Goal: Task Accomplishment & Management: Manage account settings

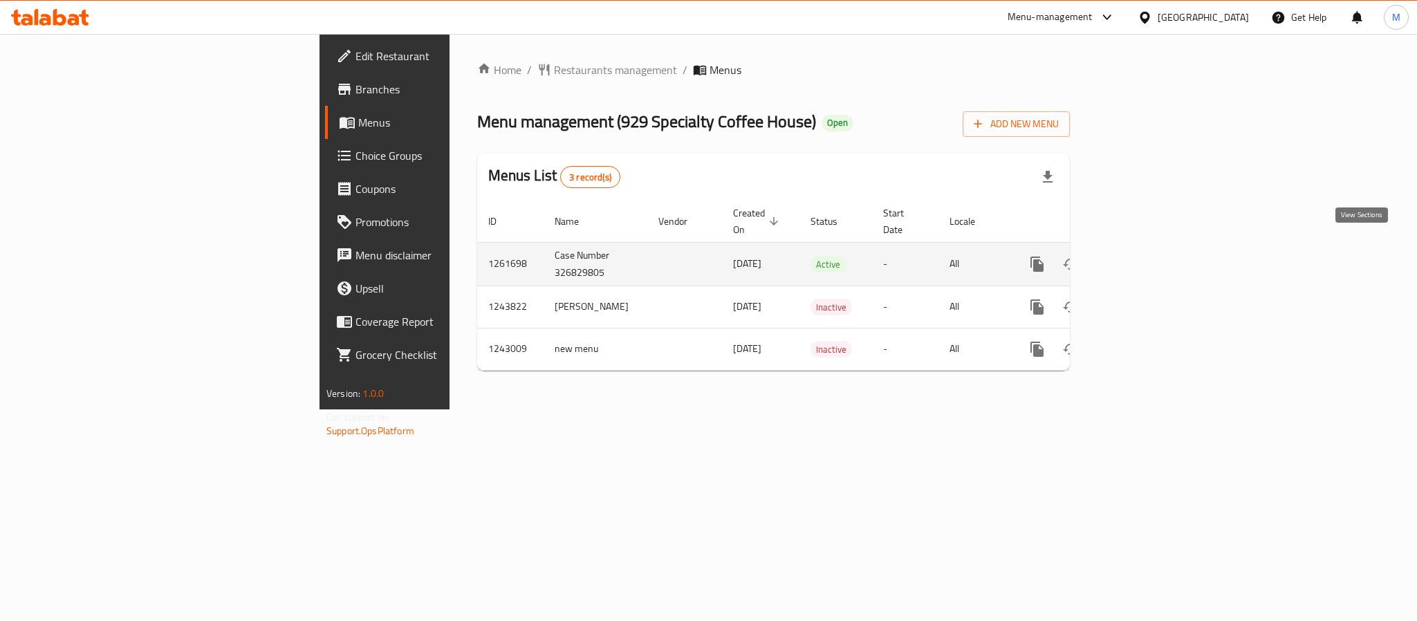
click at [1145, 256] on icon "enhanced table" at bounding box center [1136, 264] width 17 height 17
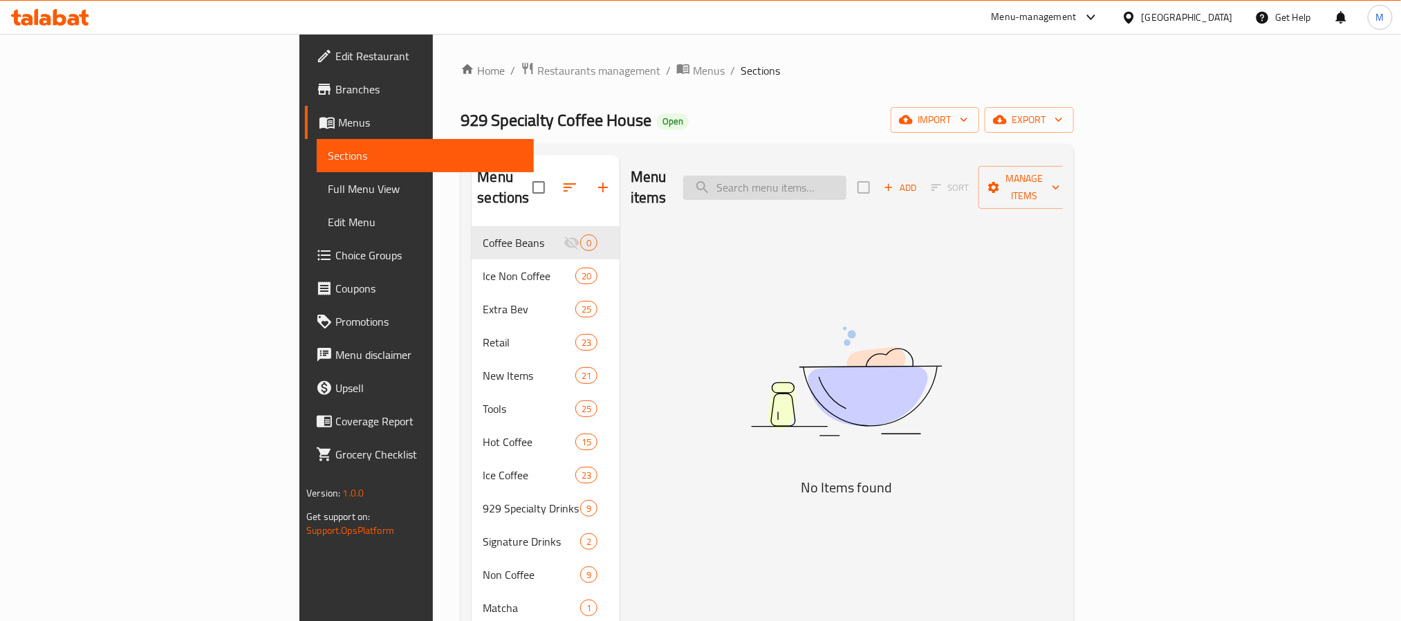
click at [846, 176] on input "search" at bounding box center [764, 188] width 163 height 24
paste input "Croissant Wheel Louts"
click at [846, 177] on input "Croissant Wheel Louts" at bounding box center [764, 188] width 163 height 24
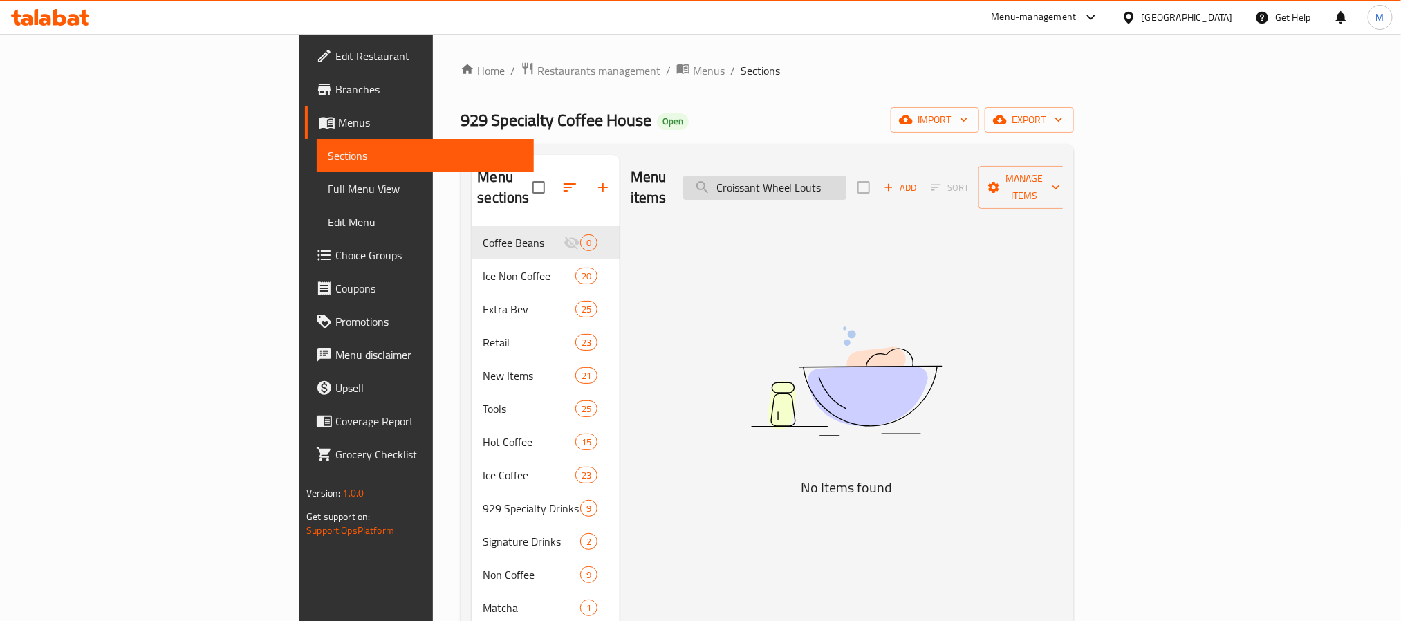
paste input "search"
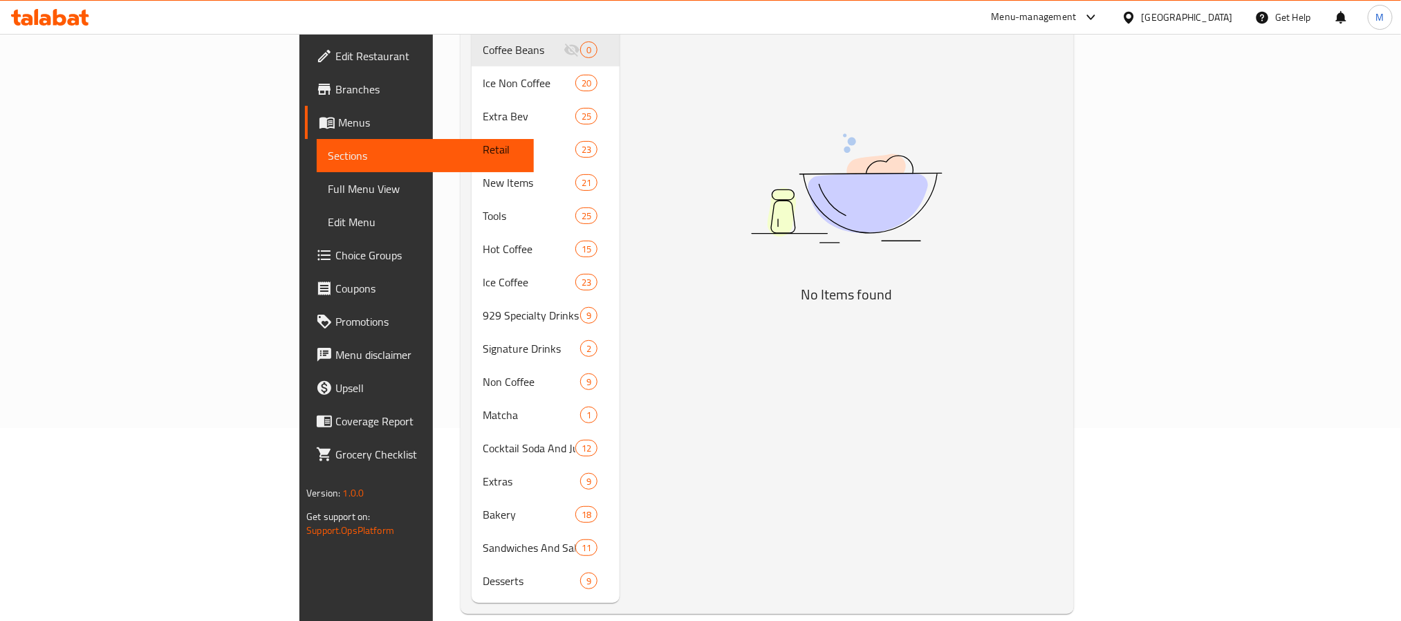
scroll to position [194, 0]
type input "Croissant Wheel Louts"
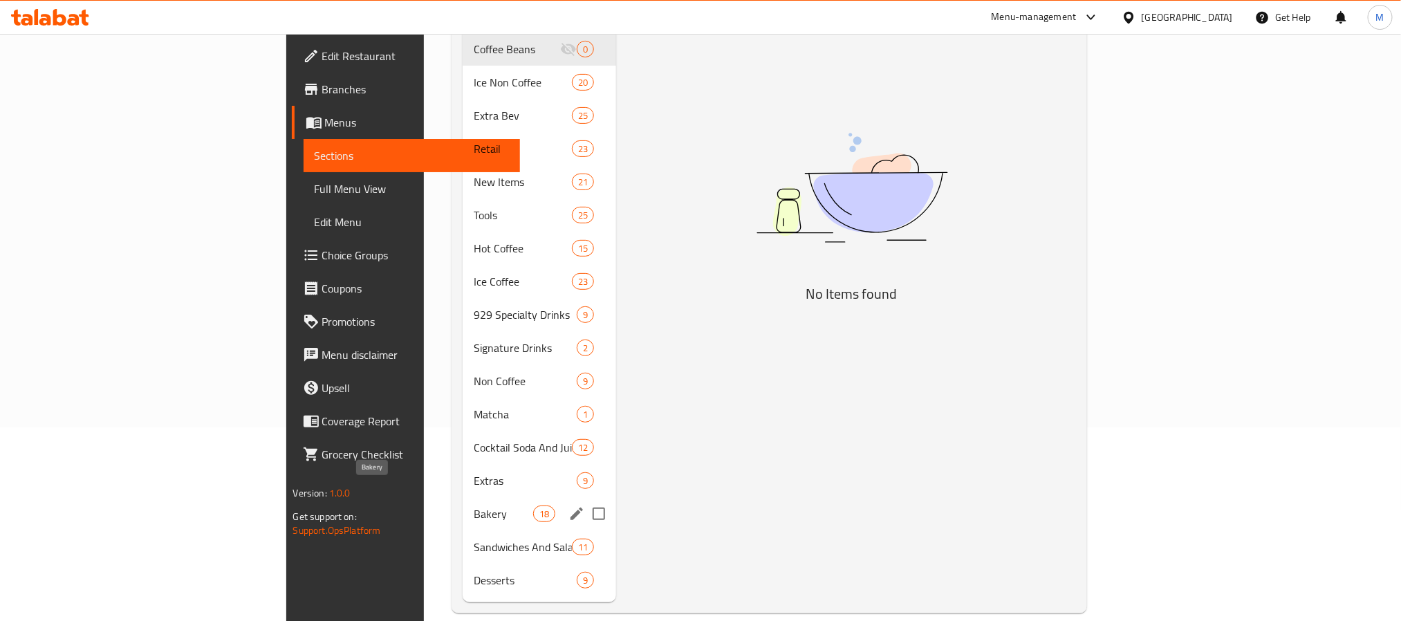
click at [474, 505] on span "Bakery" at bounding box center [503, 513] width 59 height 17
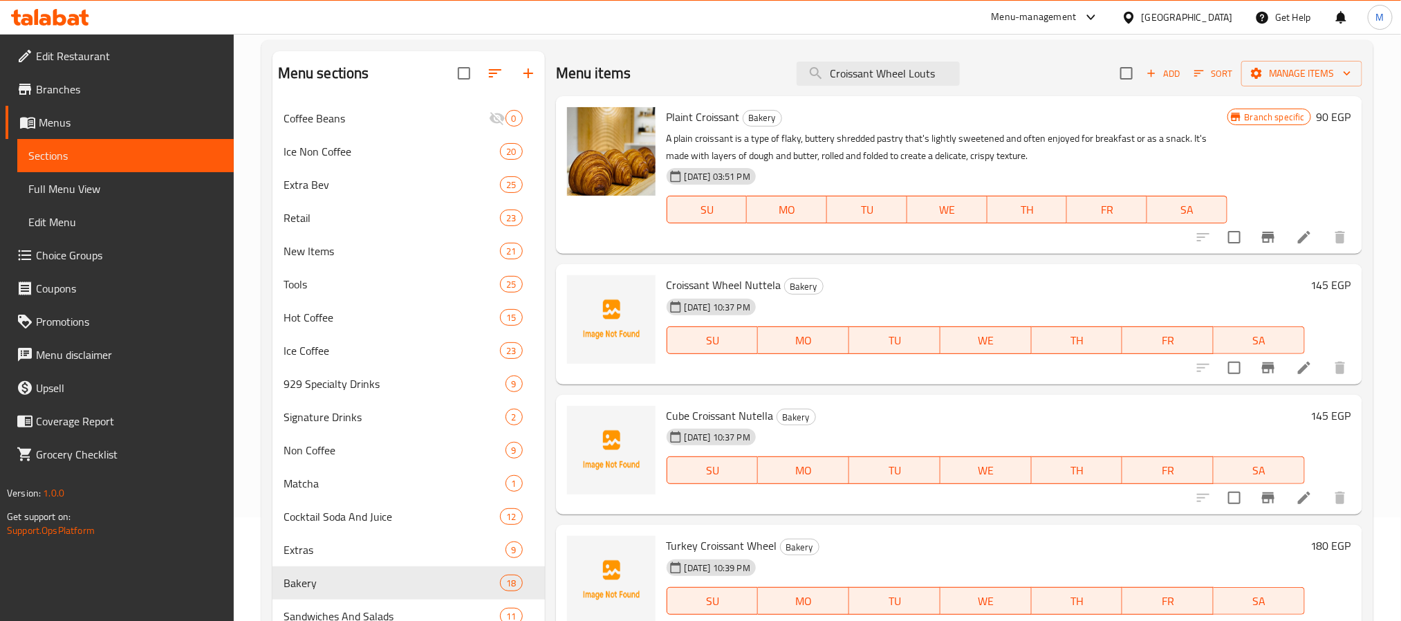
scroll to position [768, 0]
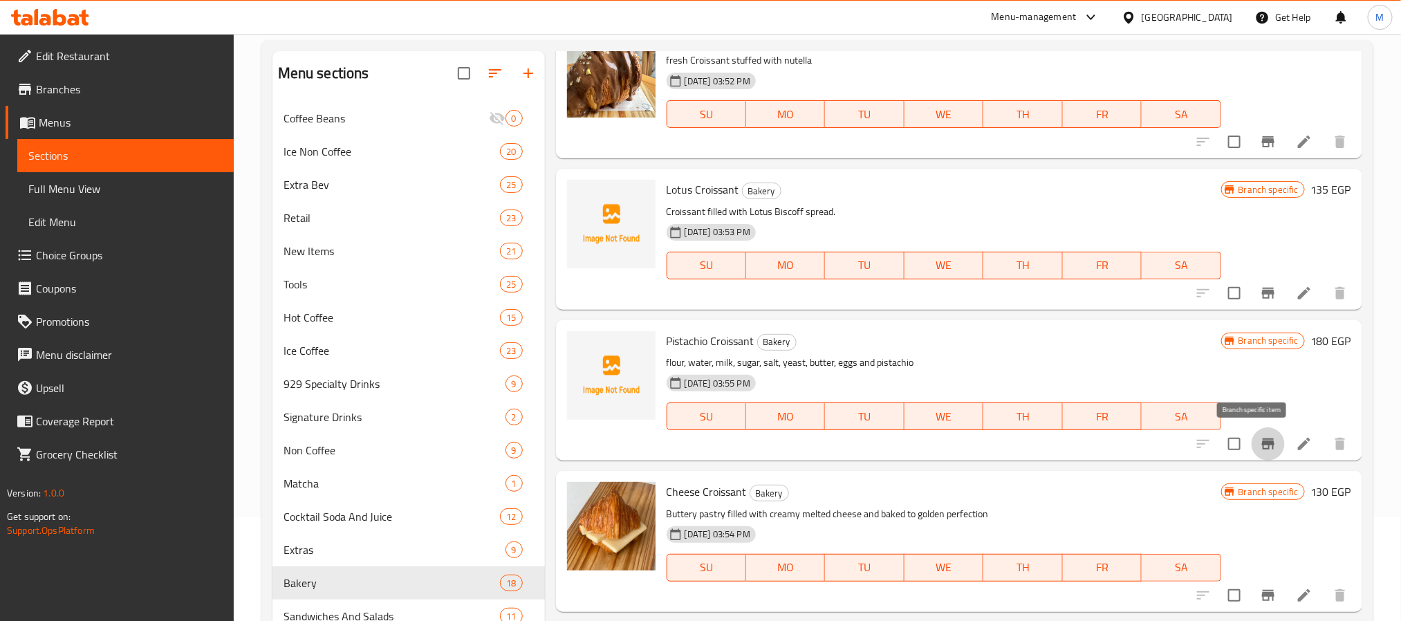
click at [1262, 442] on icon "Branch-specific-item" at bounding box center [1268, 443] width 12 height 11
click at [1262, 440] on icon "Branch-specific-item" at bounding box center [1268, 443] width 12 height 11
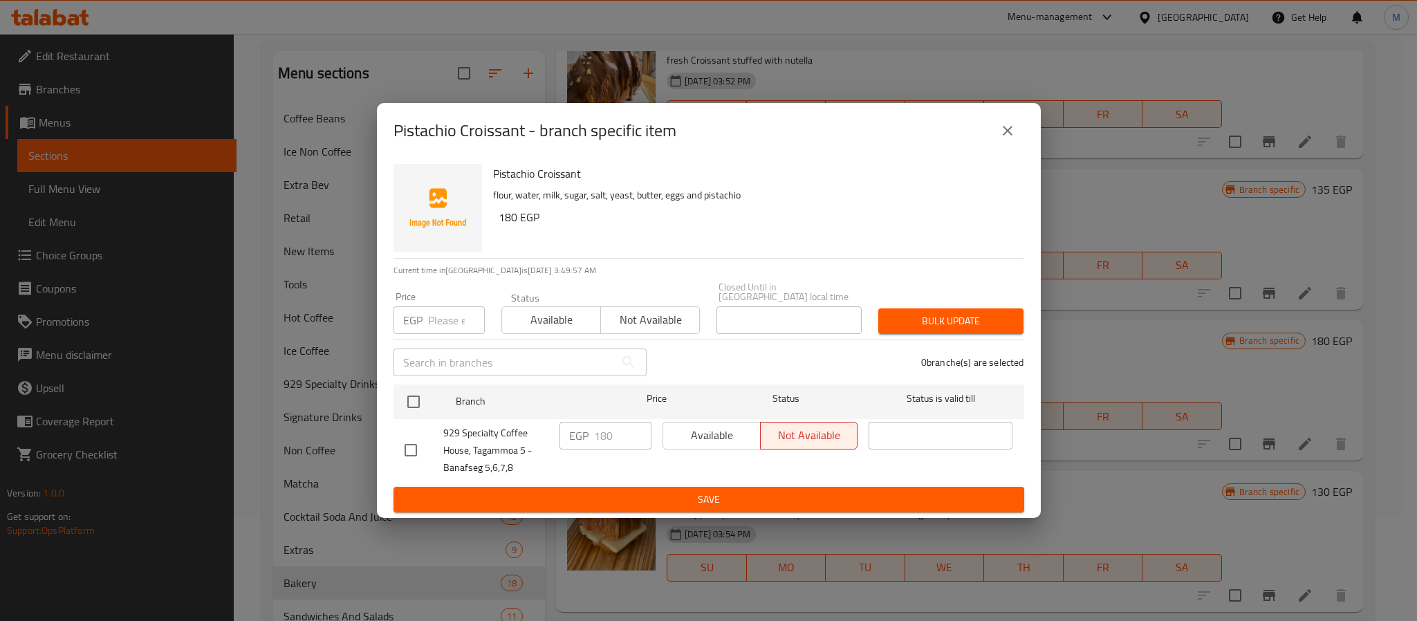
click at [409, 436] on input "checkbox" at bounding box center [410, 450] width 29 height 29
checkbox input "true"
click at [619, 431] on input "180" at bounding box center [622, 436] width 57 height 28
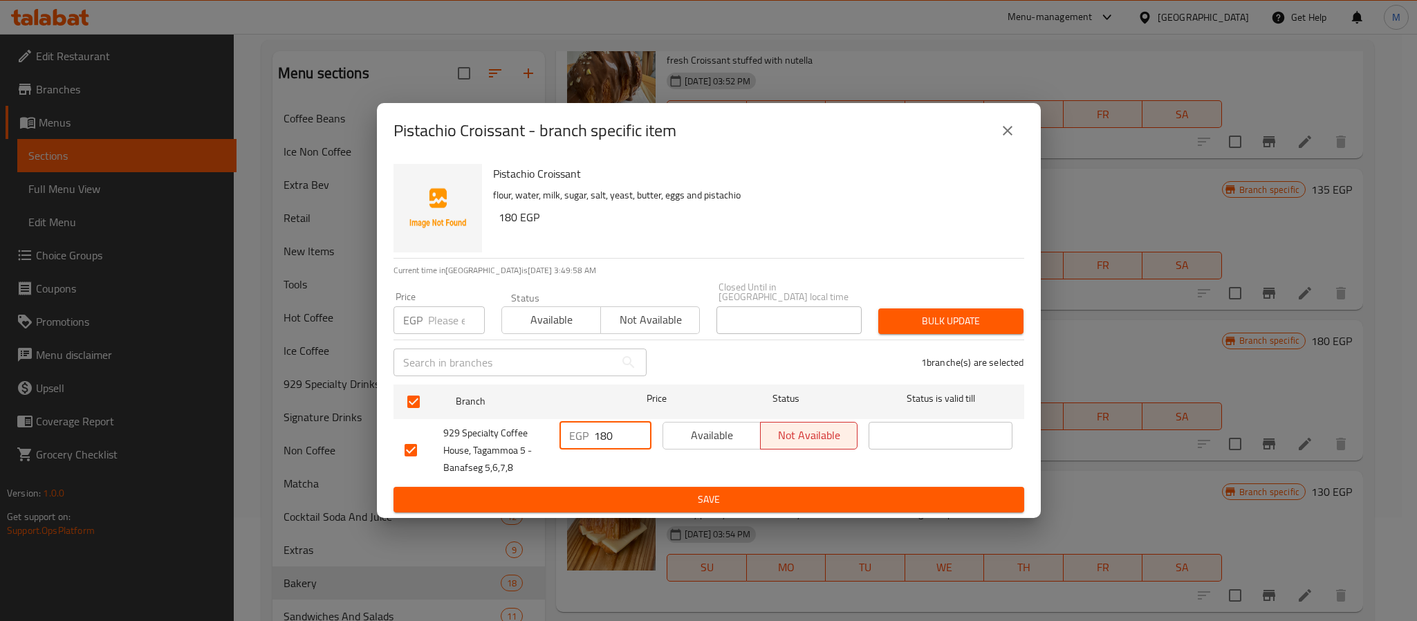
click at [619, 431] on input "180" at bounding box center [622, 436] width 57 height 28
type input "170"
click at [670, 499] on span "Save" at bounding box center [708, 499] width 608 height 17
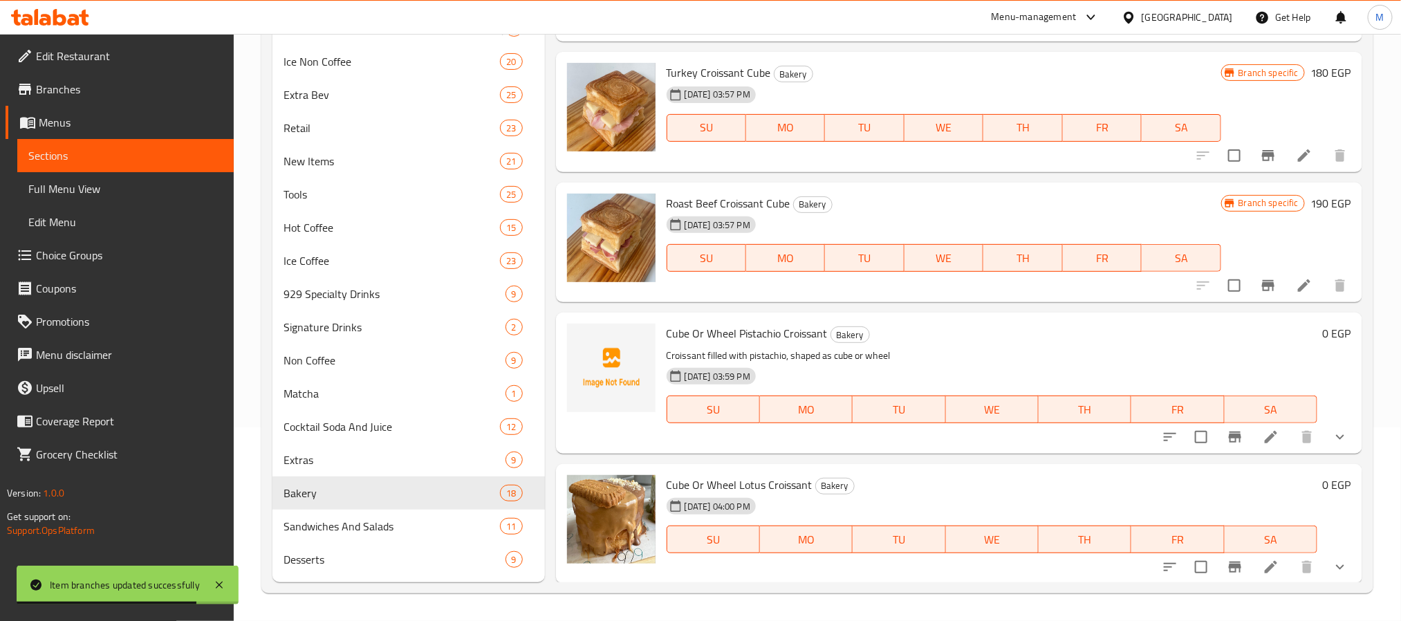
scroll to position [595, 0]
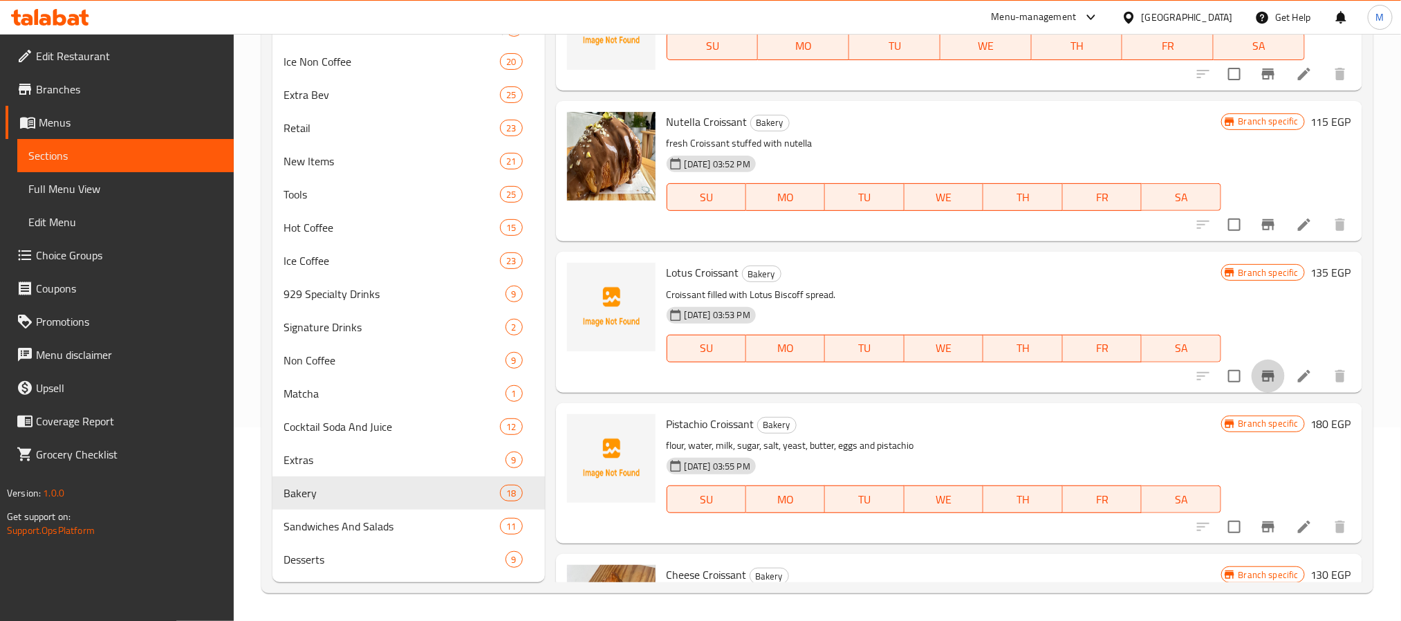
click at [1262, 374] on icon "Branch-specific-item" at bounding box center [1268, 376] width 12 height 11
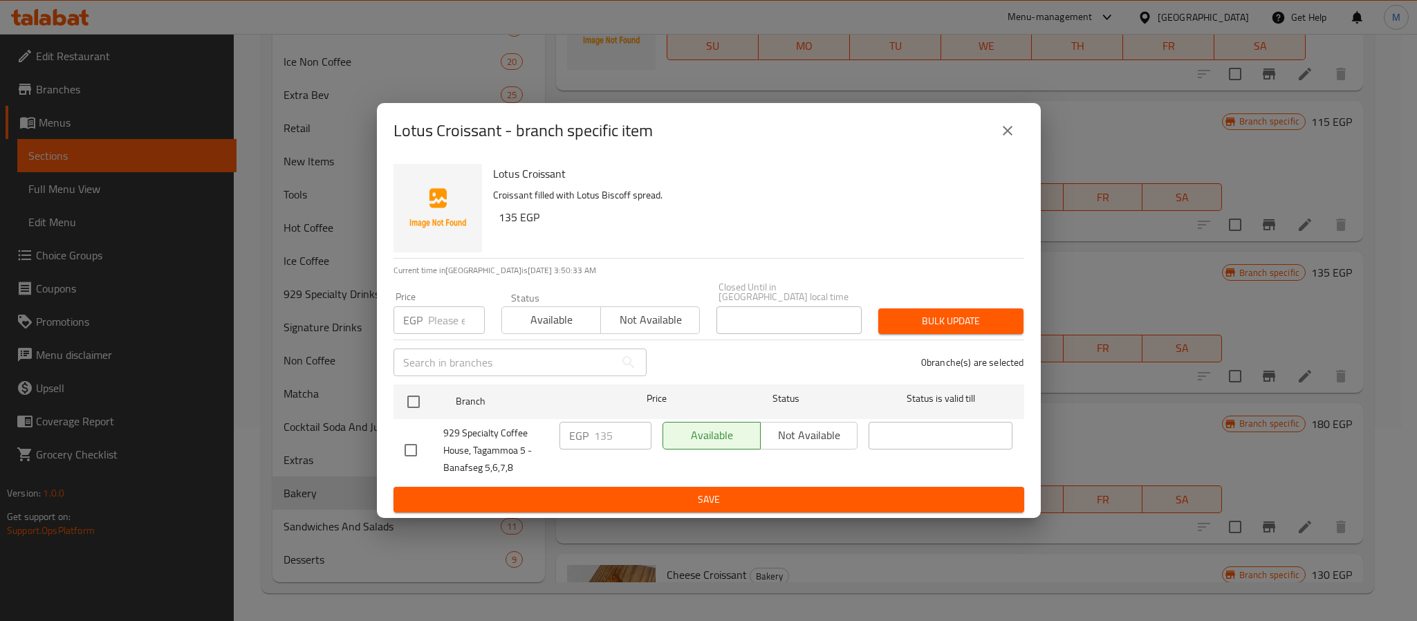
click at [416, 448] on input "checkbox" at bounding box center [410, 450] width 29 height 29
checkbox input "true"
click at [608, 422] on input "135" at bounding box center [622, 436] width 57 height 28
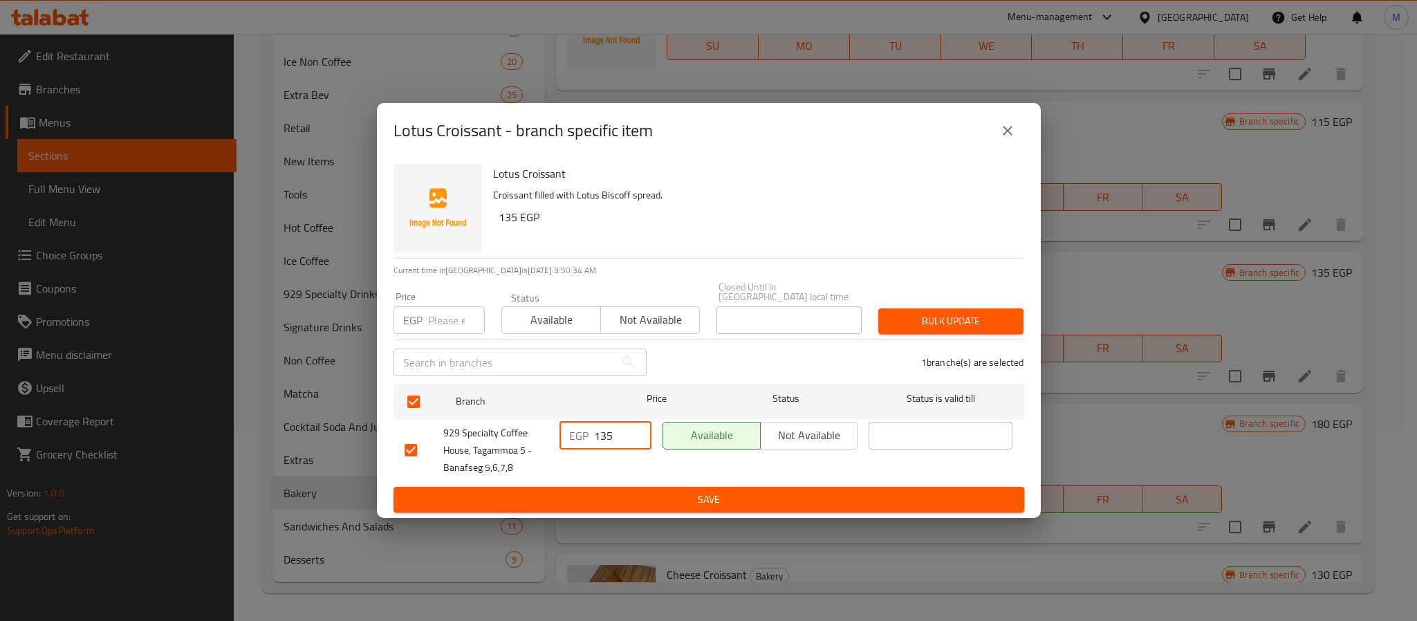
click at [608, 422] on input "135" at bounding box center [622, 436] width 57 height 28
paste input "50"
type input "150"
click at [694, 519] on div "Lotus Croissant - branch specific item Lotus Croissant Croissant filled with Lo…" at bounding box center [708, 310] width 1417 height 621
click at [702, 499] on span "Save" at bounding box center [708, 499] width 608 height 17
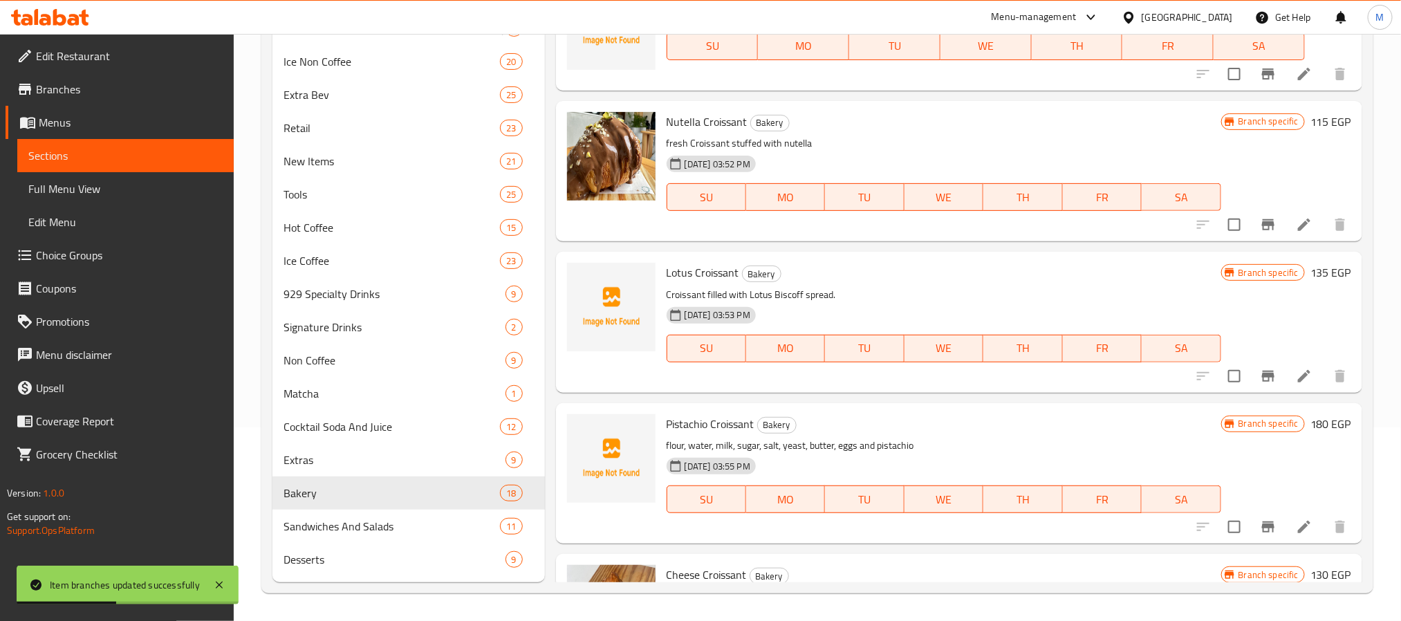
scroll to position [1962, 0]
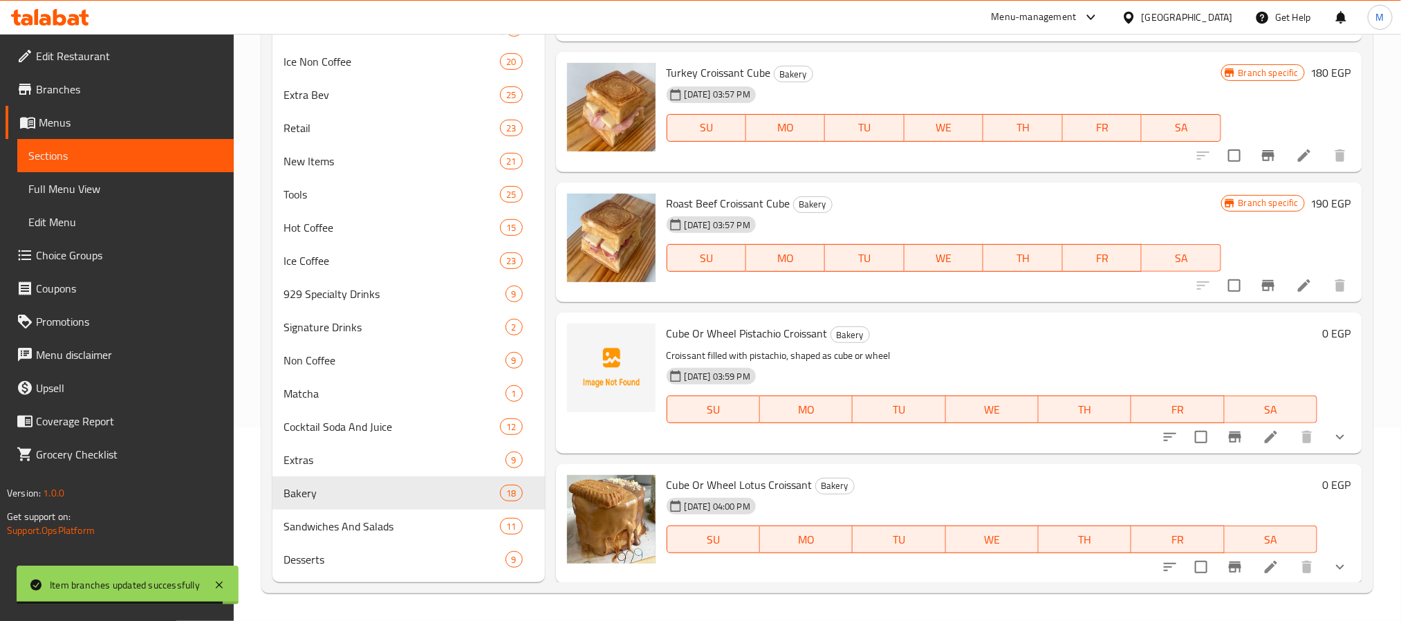
click at [1332, 568] on button "show more" at bounding box center [1339, 566] width 33 height 33
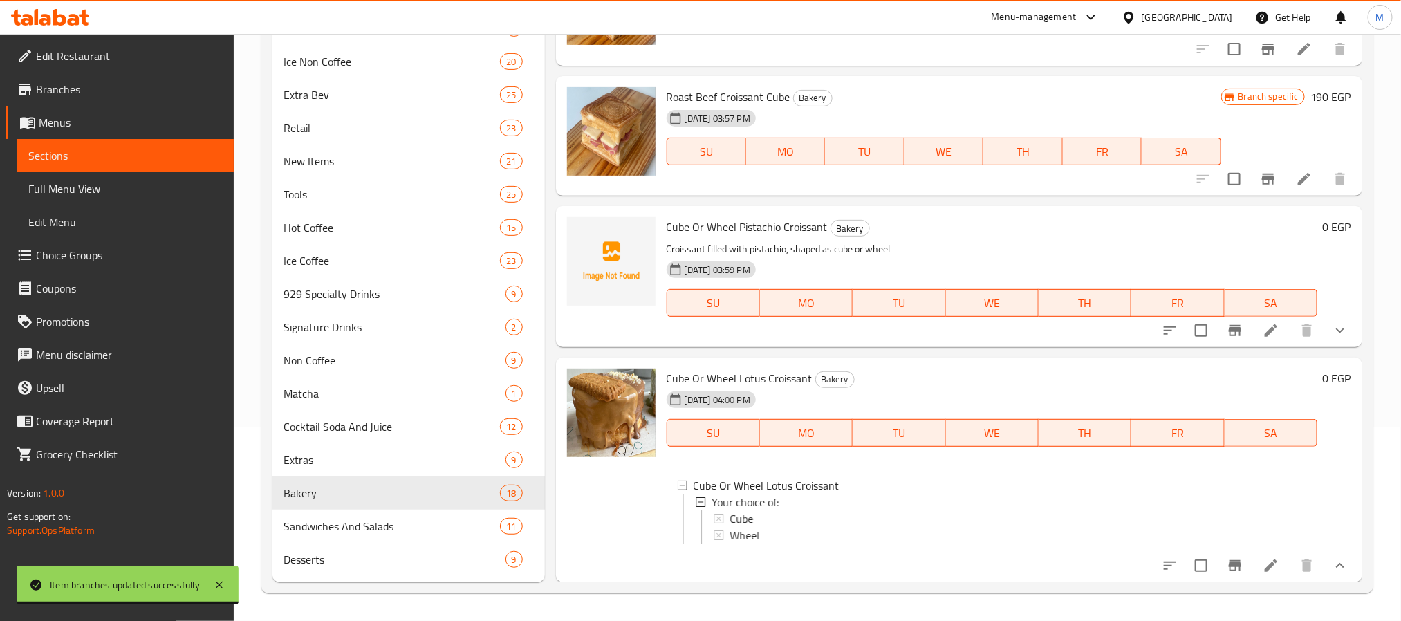
scroll to position [2083, 0]
click at [756, 510] on div "Cube" at bounding box center [1017, 518] width 577 height 17
click at [760, 527] on div "Wheel" at bounding box center [1017, 535] width 577 height 17
click at [724, 216] on span "Cube Or Wheel Pistachio Croissant" at bounding box center [747, 226] width 161 height 21
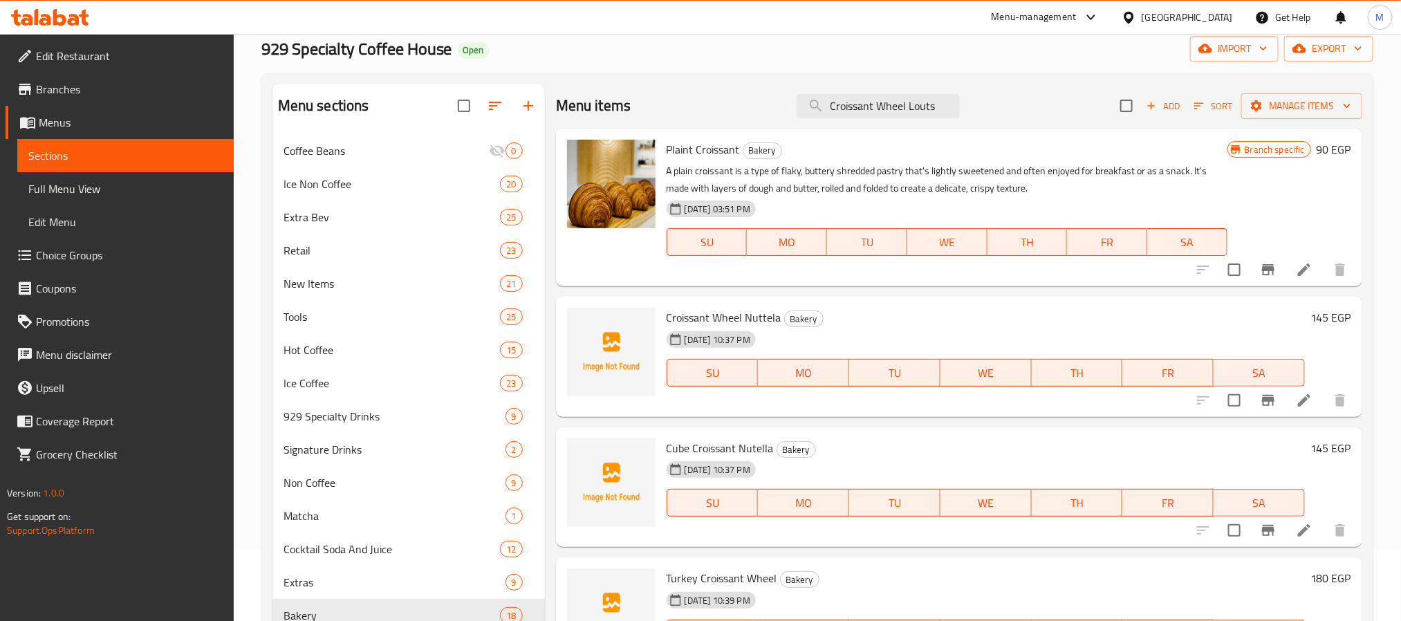
scroll to position [0, 0]
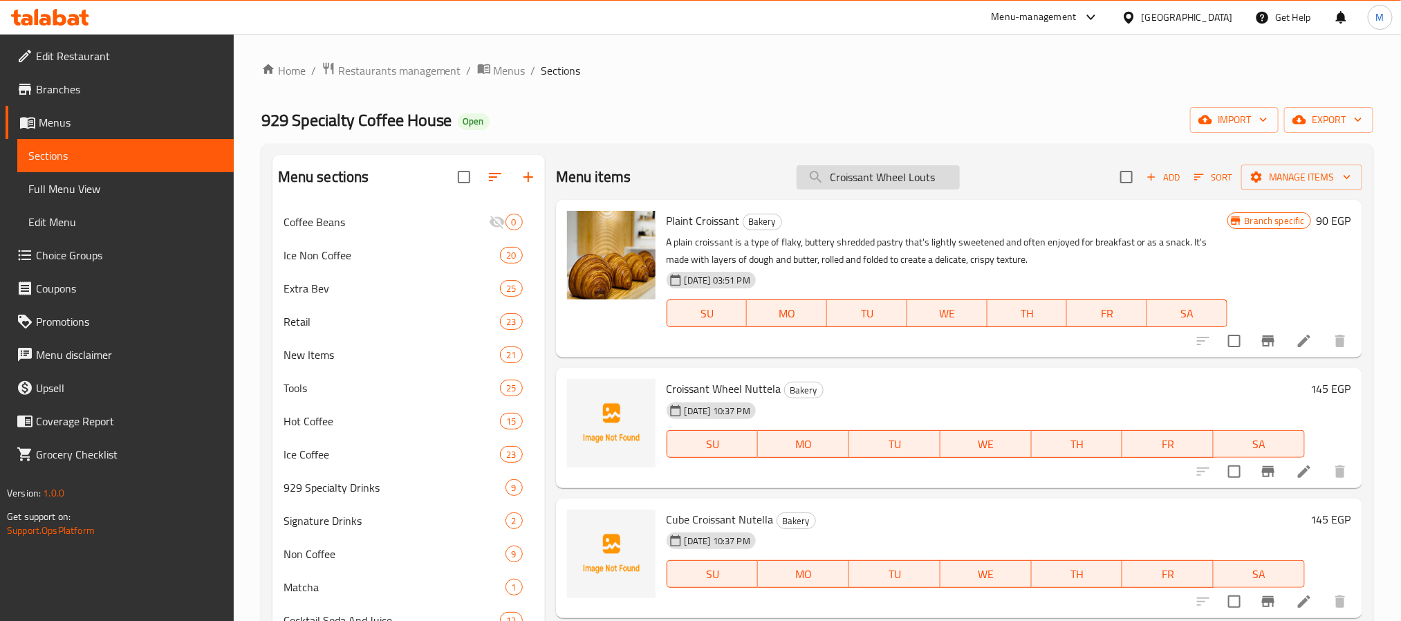
click at [884, 171] on input "Croissant Wheel Louts" at bounding box center [878, 177] width 163 height 24
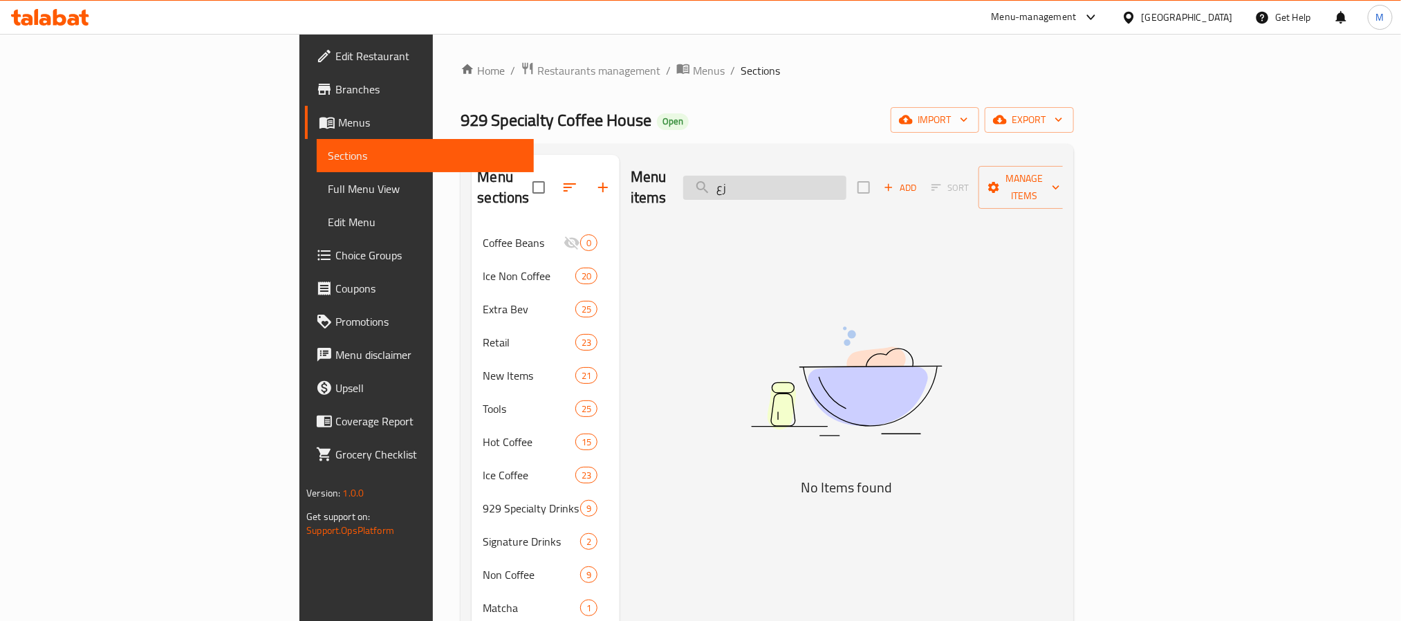
type input "ز"
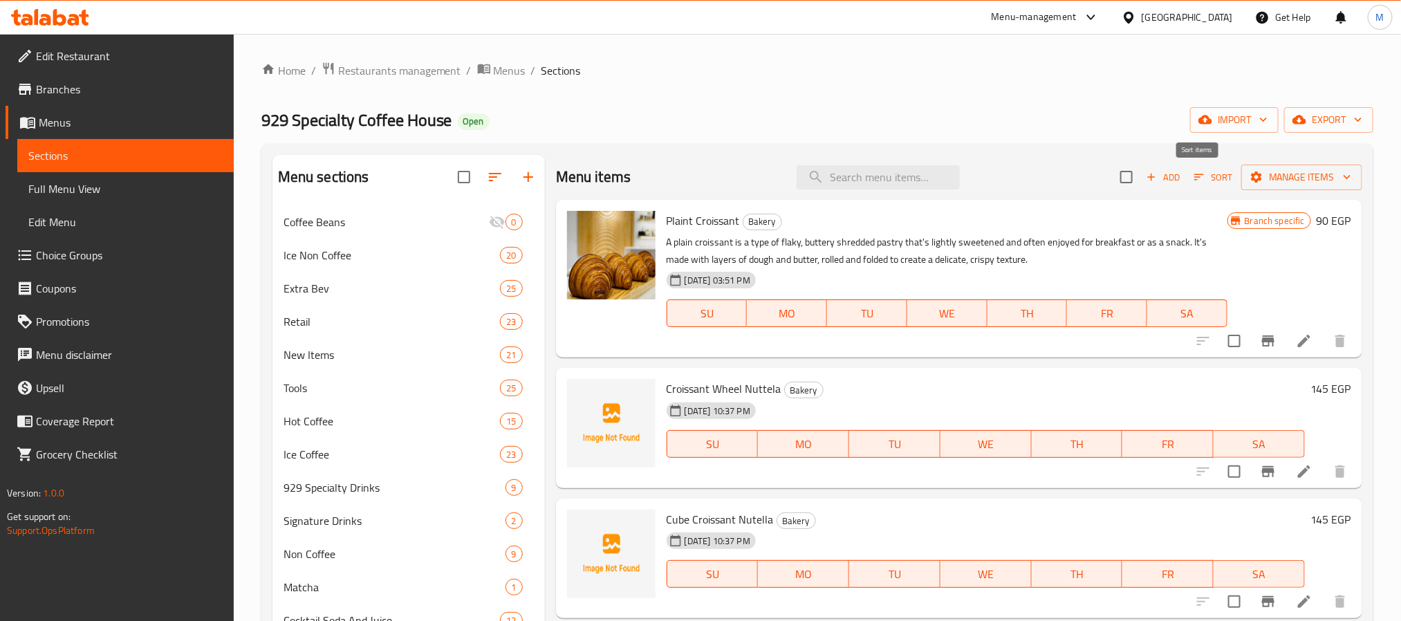
click at [1185, 183] on span "Sort" at bounding box center [1213, 177] width 56 height 21
click at [1185, 176] on span "Sort" at bounding box center [1213, 177] width 56 height 21
click at [1156, 177] on span "Add" at bounding box center [1162, 177] width 37 height 16
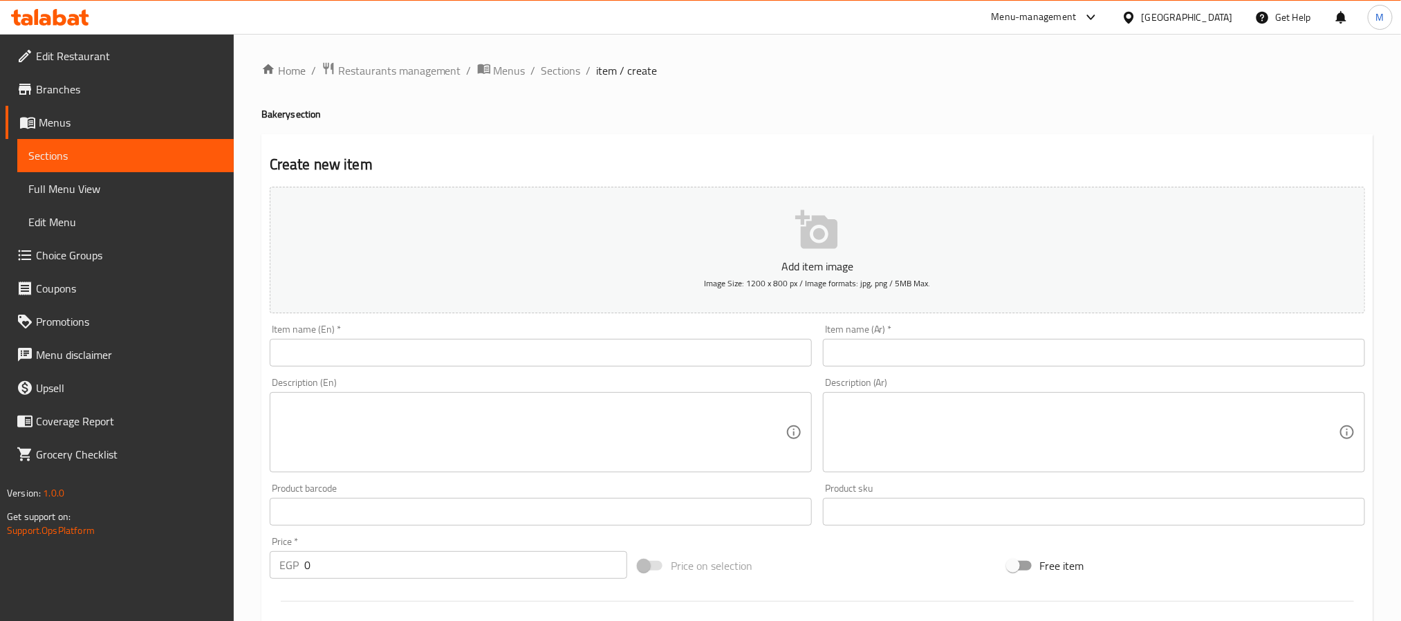
click at [695, 343] on input "text" at bounding box center [541, 353] width 542 height 28
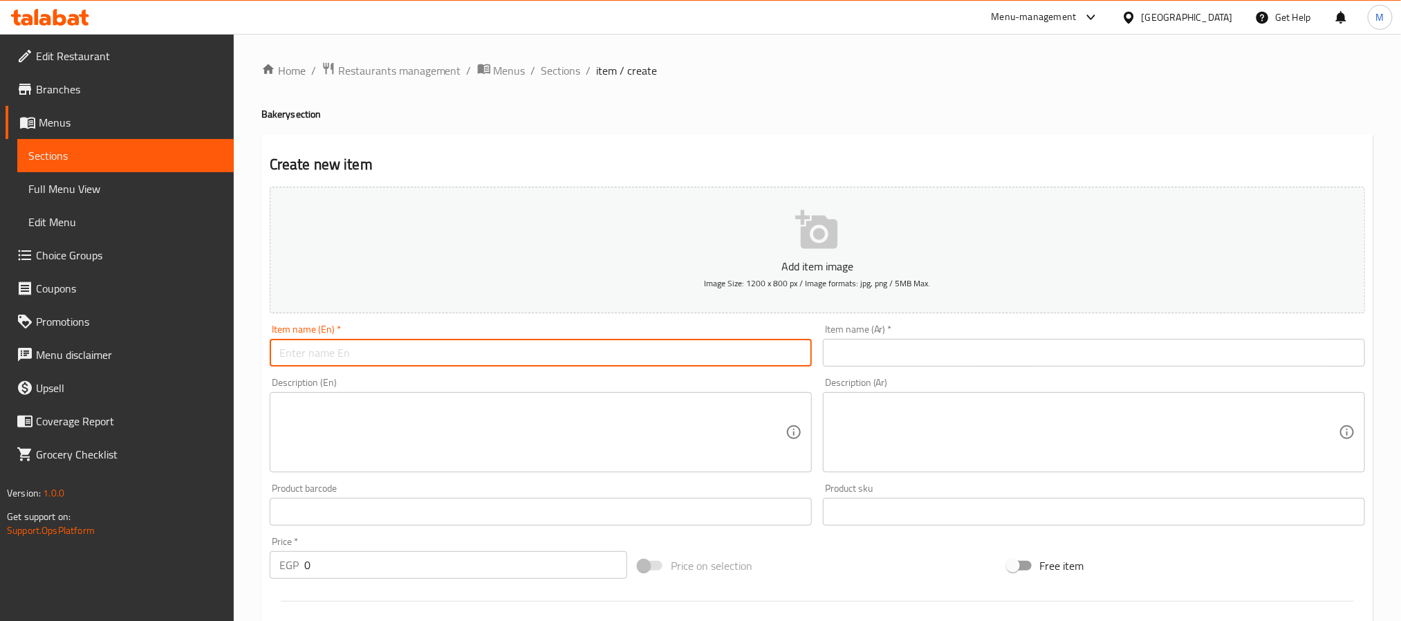
paste input "Crossiant Zater"
type input "Crossiant Zater"
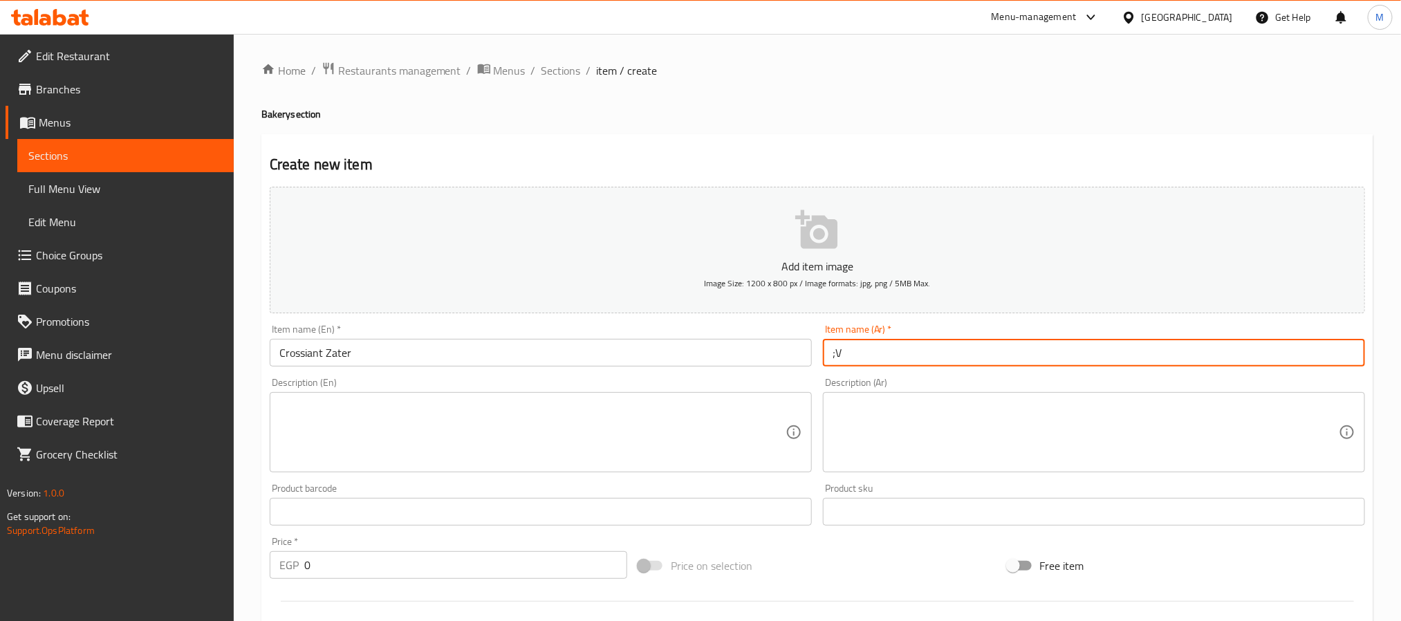
type input ";"
type input "كرواسوت زعتر"
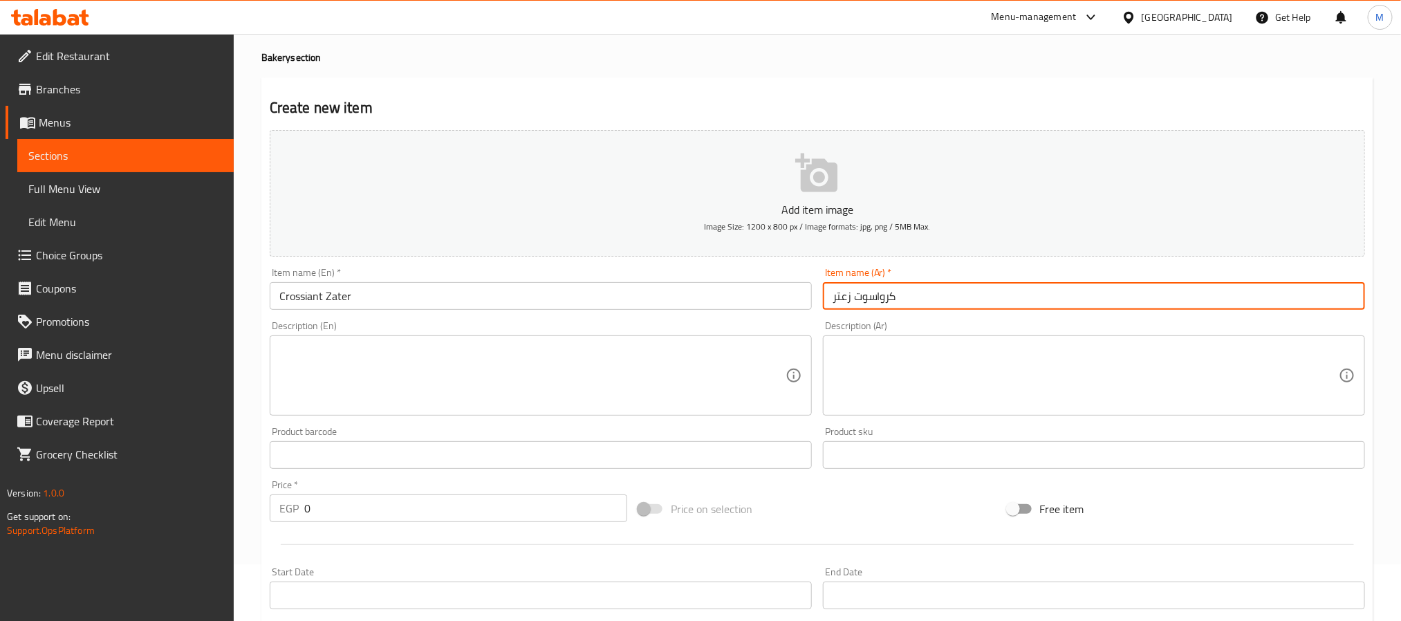
scroll to position [104, 0]
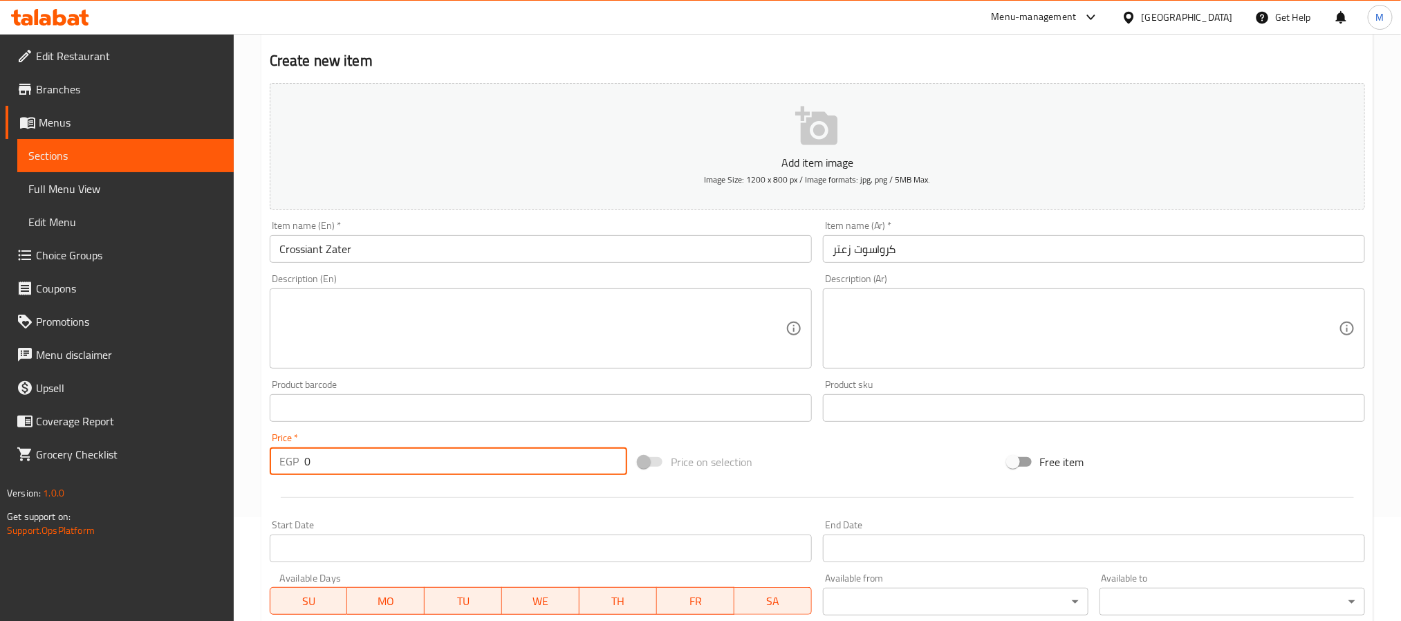
click at [345, 456] on input "0" at bounding box center [465, 461] width 323 height 28
paste input "11"
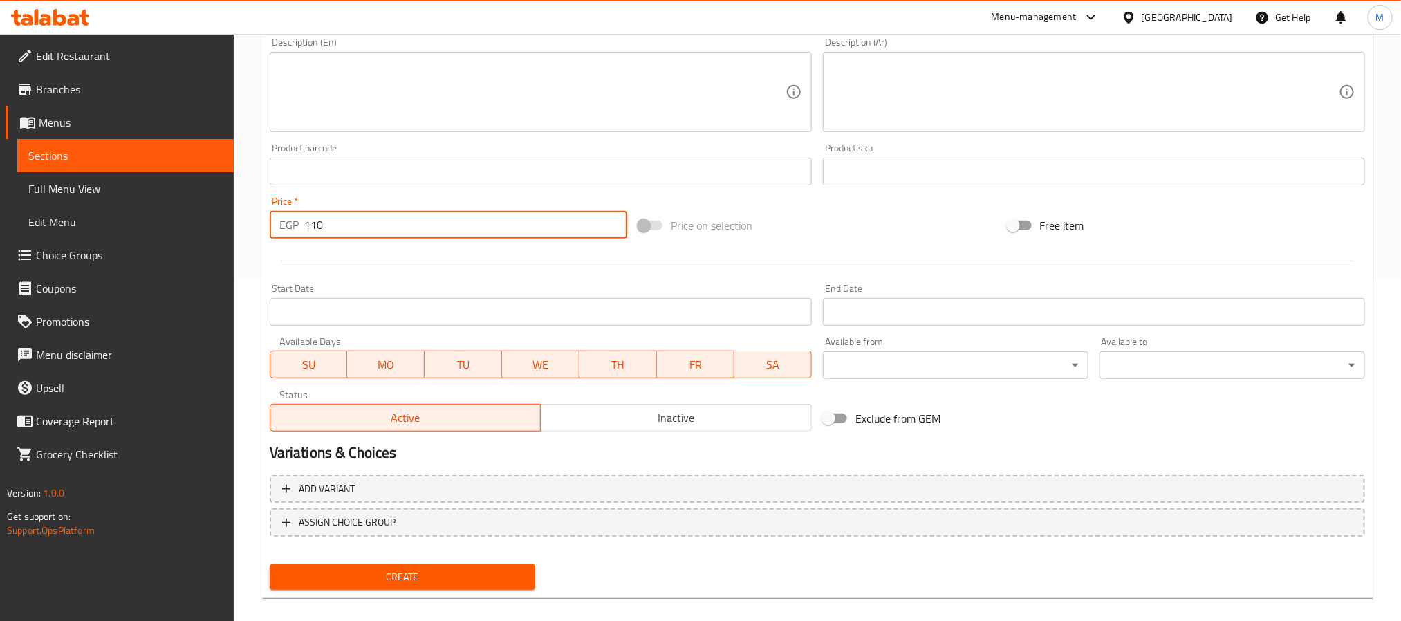
scroll to position [355, 0]
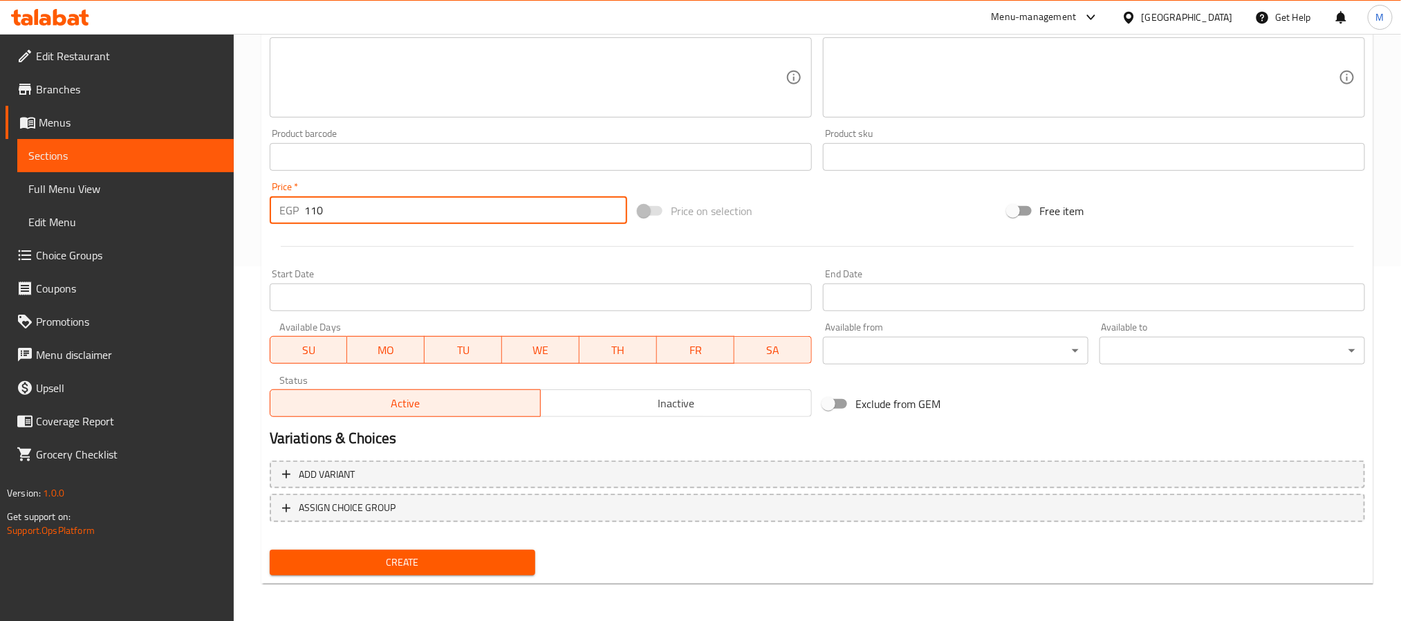
type input "110"
click at [365, 546] on div "Create" at bounding box center [402, 562] width 277 height 37
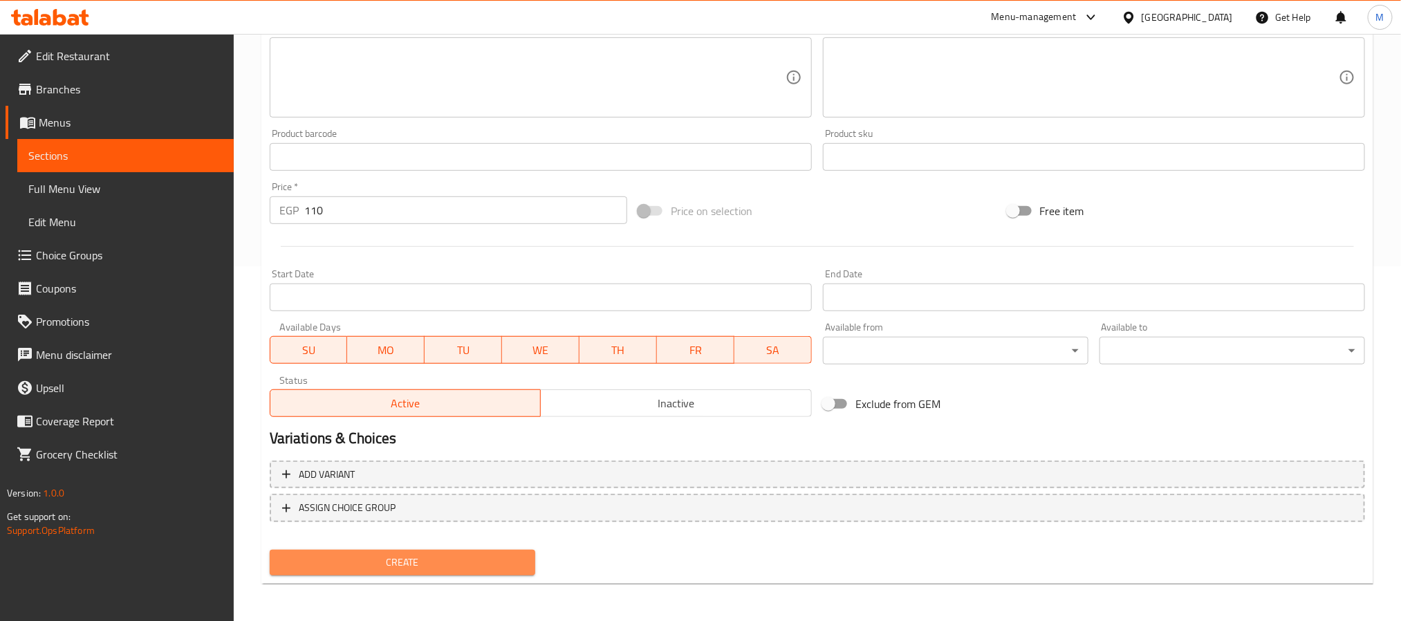
click at [371, 554] on span "Create" at bounding box center [402, 562] width 243 height 17
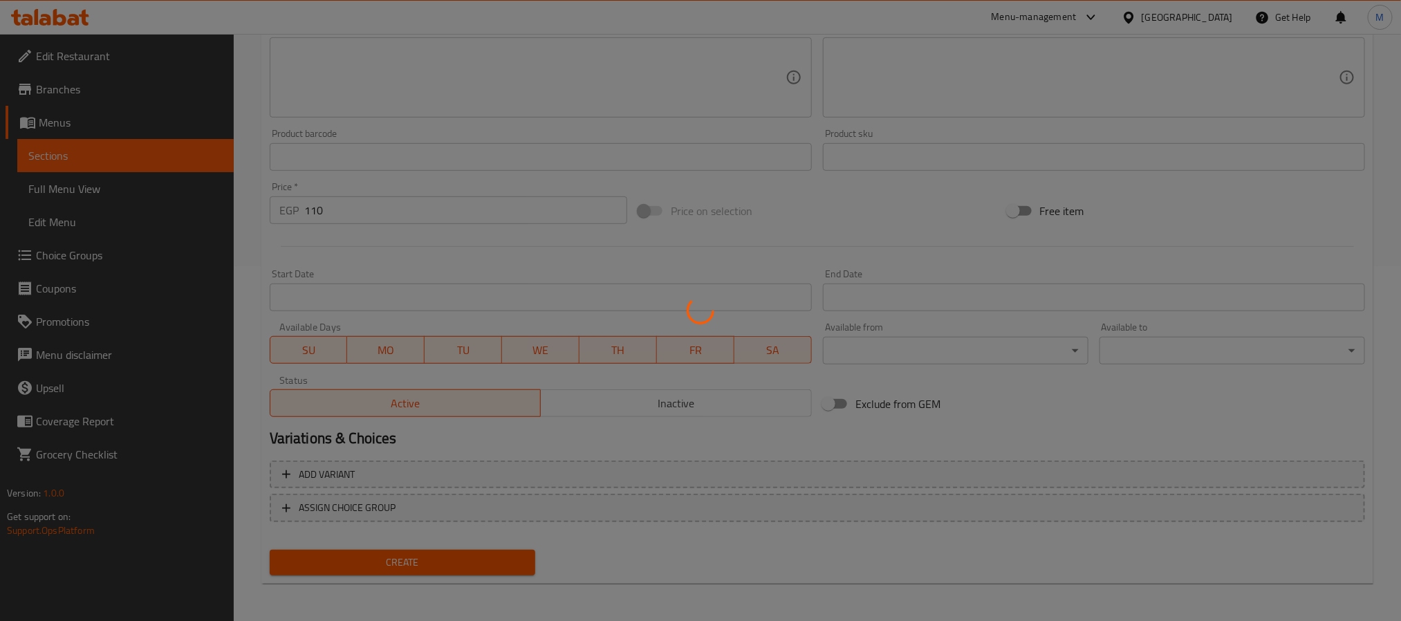
type input "0"
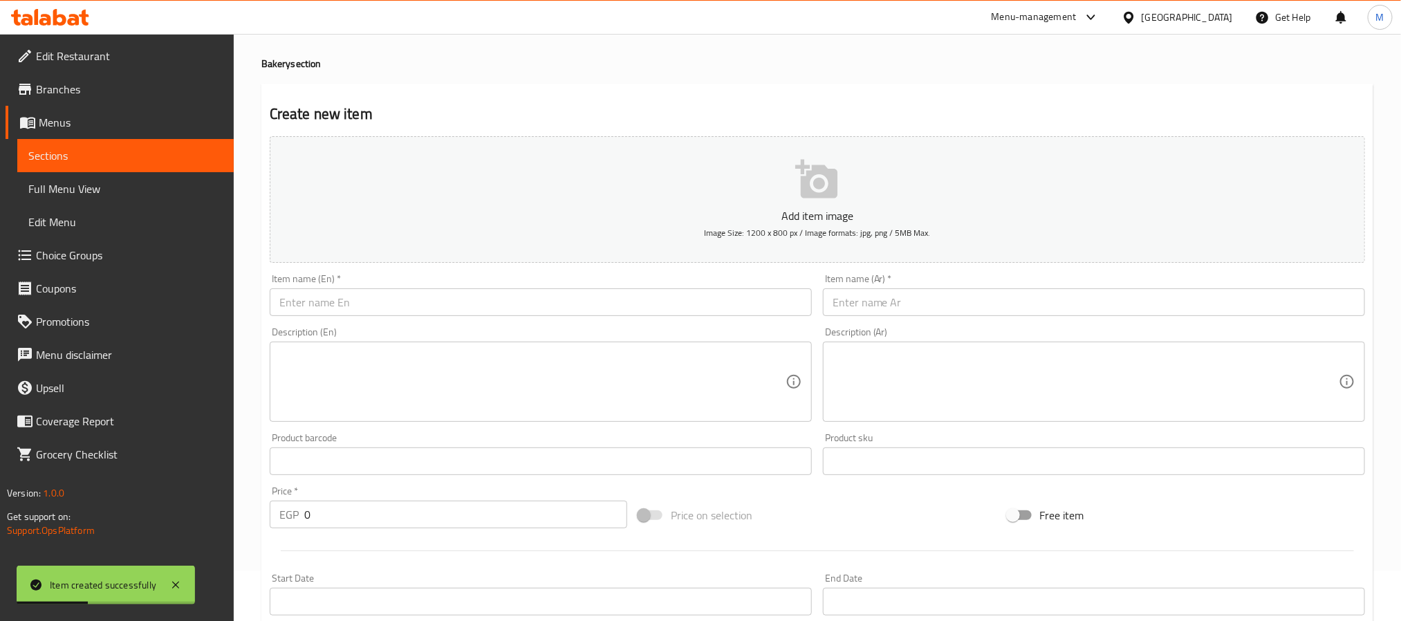
scroll to position [0, 0]
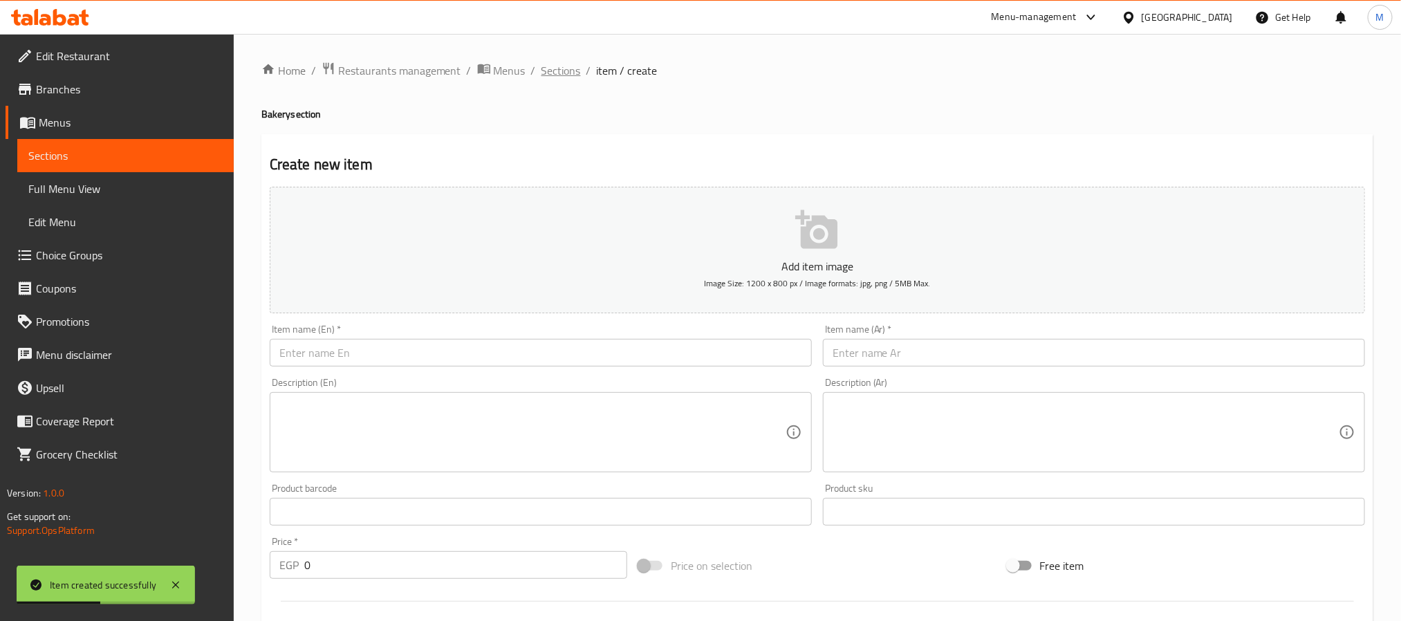
click at [541, 68] on span "Sections" at bounding box center [560, 70] width 39 height 17
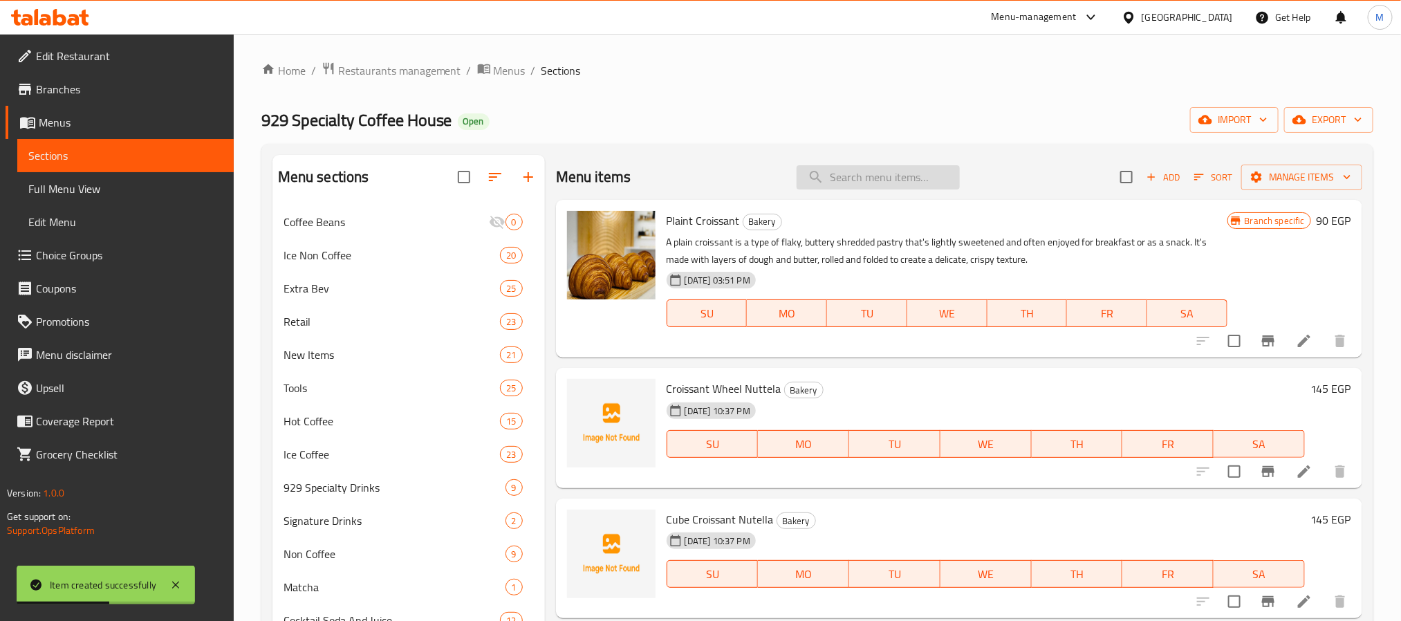
click at [907, 183] on input "search" at bounding box center [878, 177] width 163 height 24
paste input "pan swes"
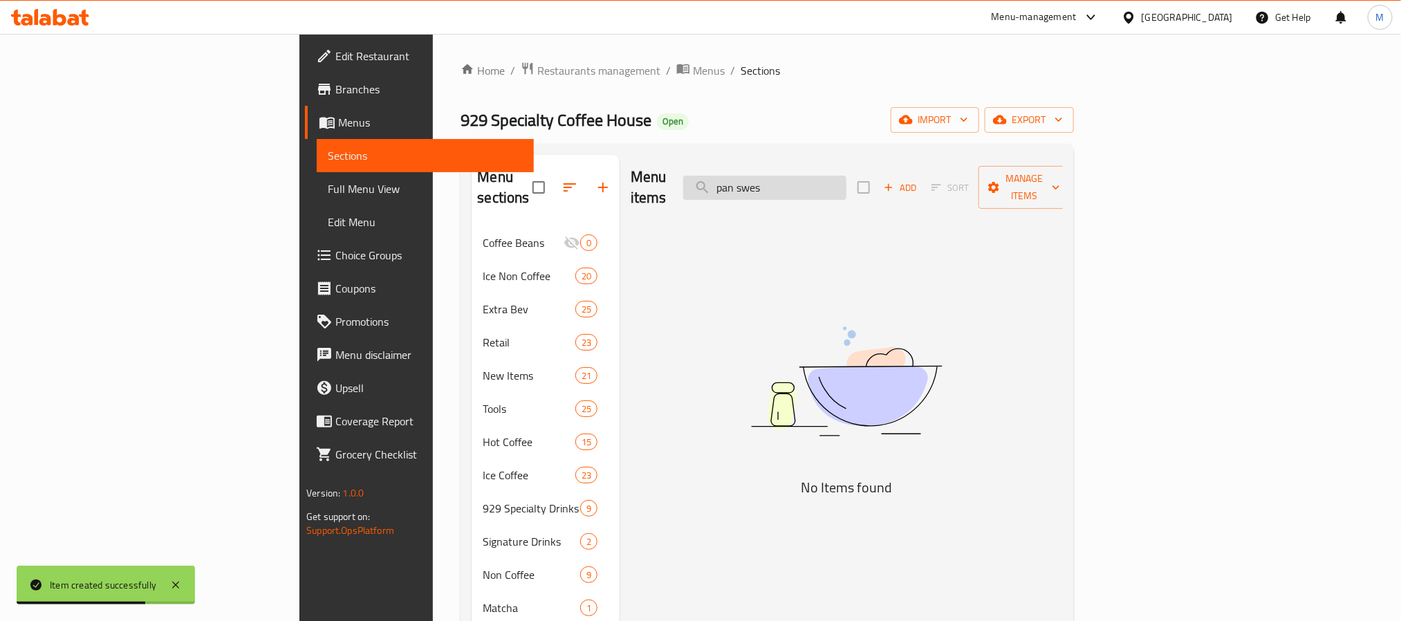
click at [846, 176] on input "pan swes" at bounding box center [764, 188] width 163 height 24
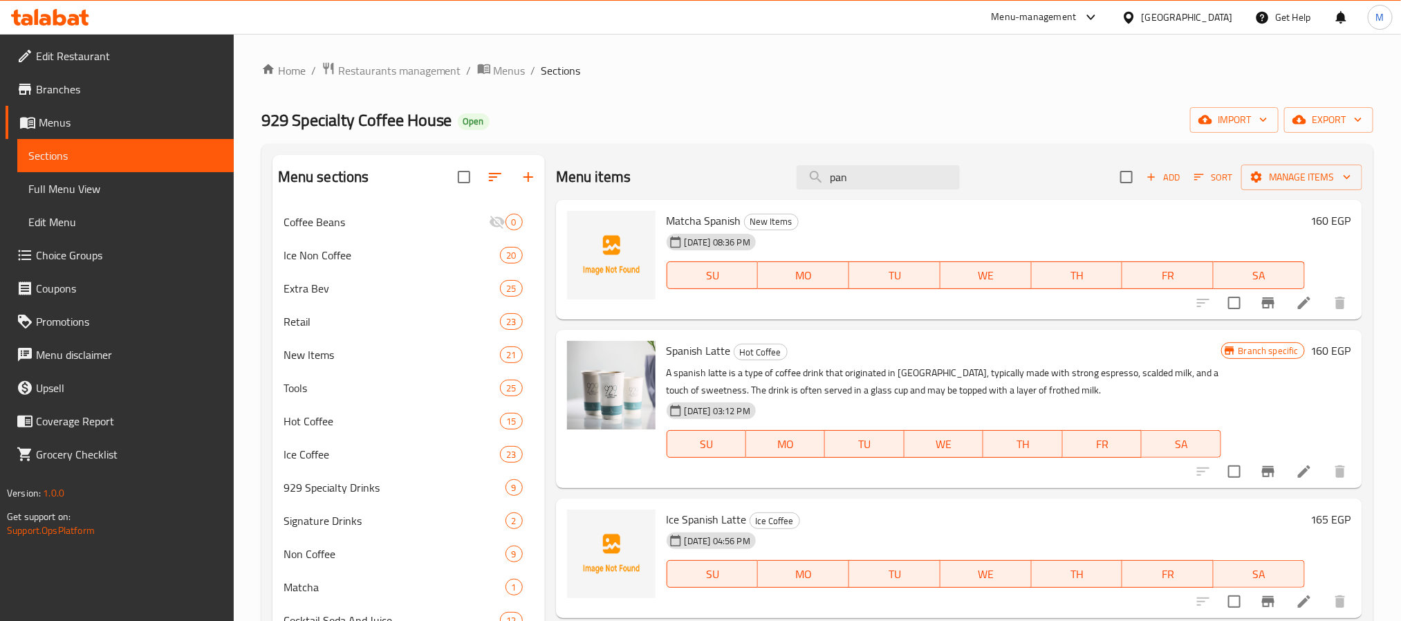
type input "pan"
click at [1144, 170] on span "Add" at bounding box center [1162, 177] width 37 height 16
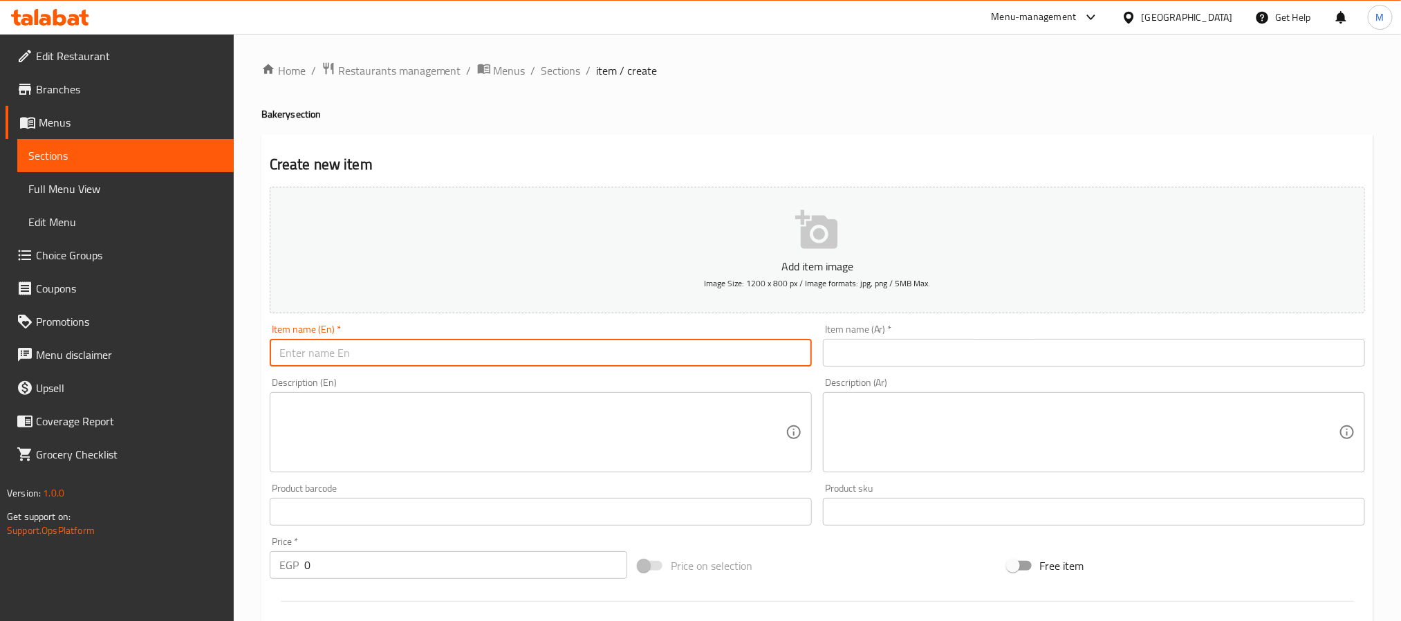
click at [677, 344] on input "text" at bounding box center [541, 353] width 542 height 28
paste input "pan swes"
type input "pan swes"
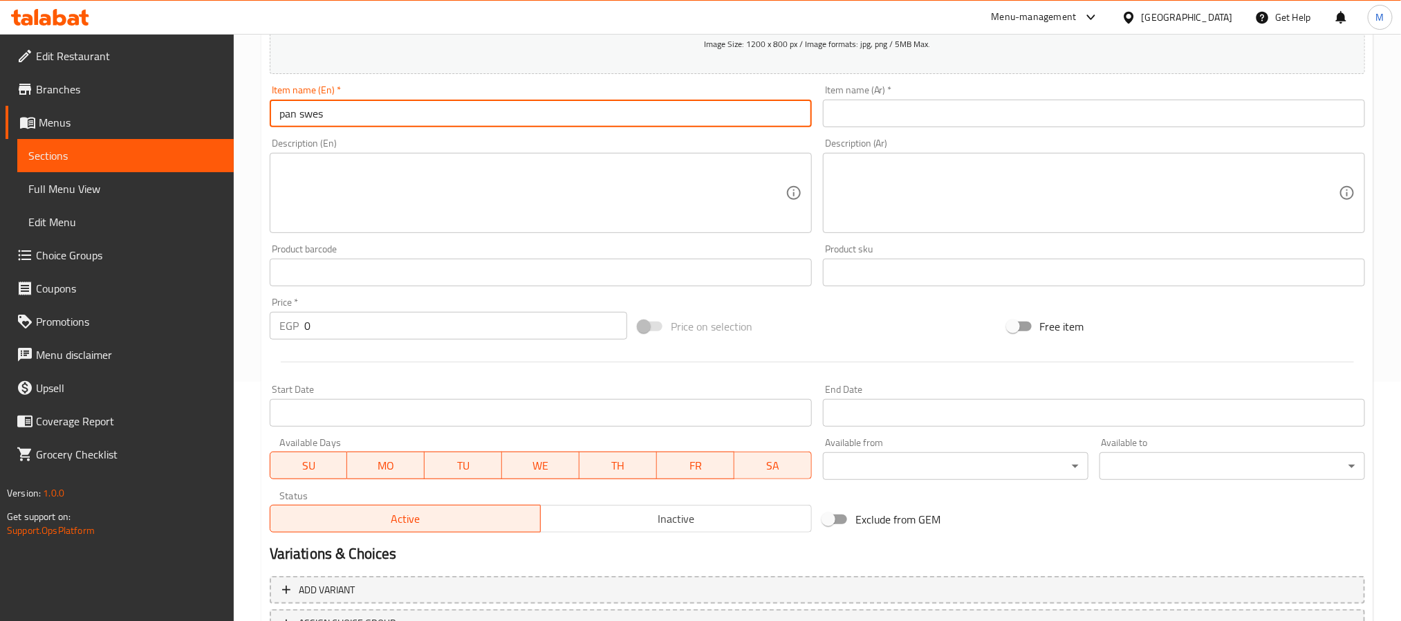
scroll to position [311, 0]
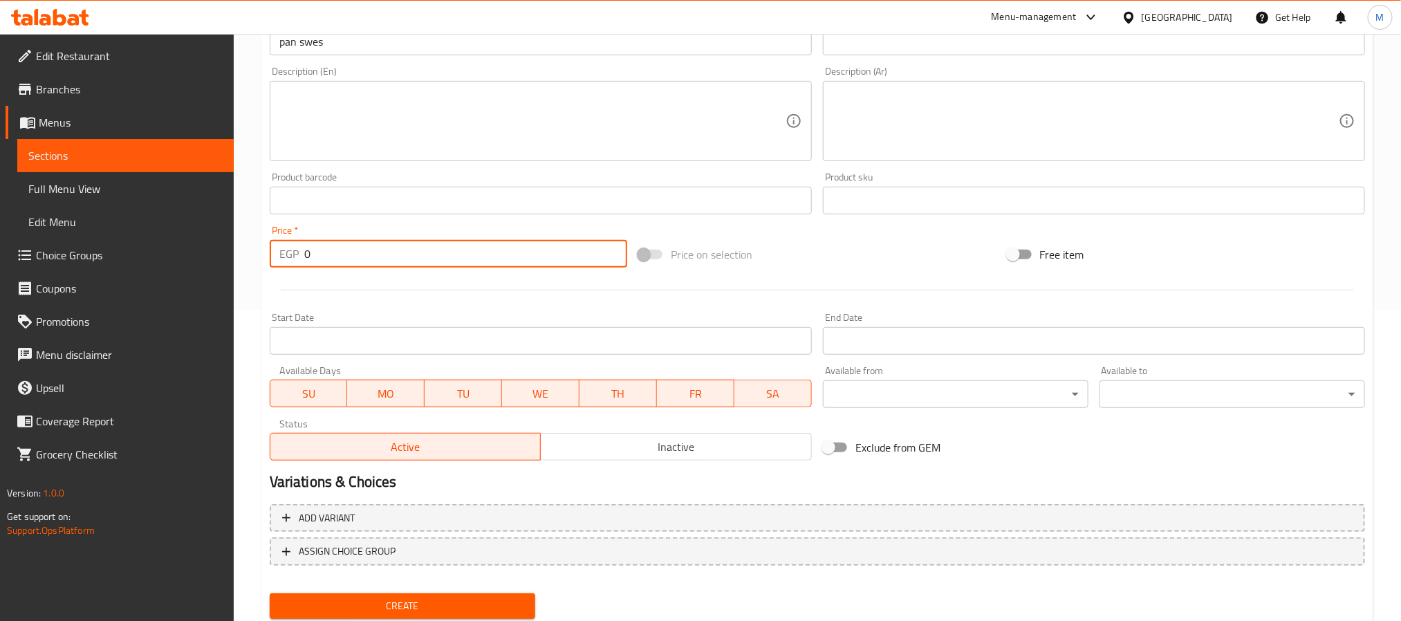
click at [359, 254] on input "0" at bounding box center [465, 254] width 323 height 28
paste input "125"
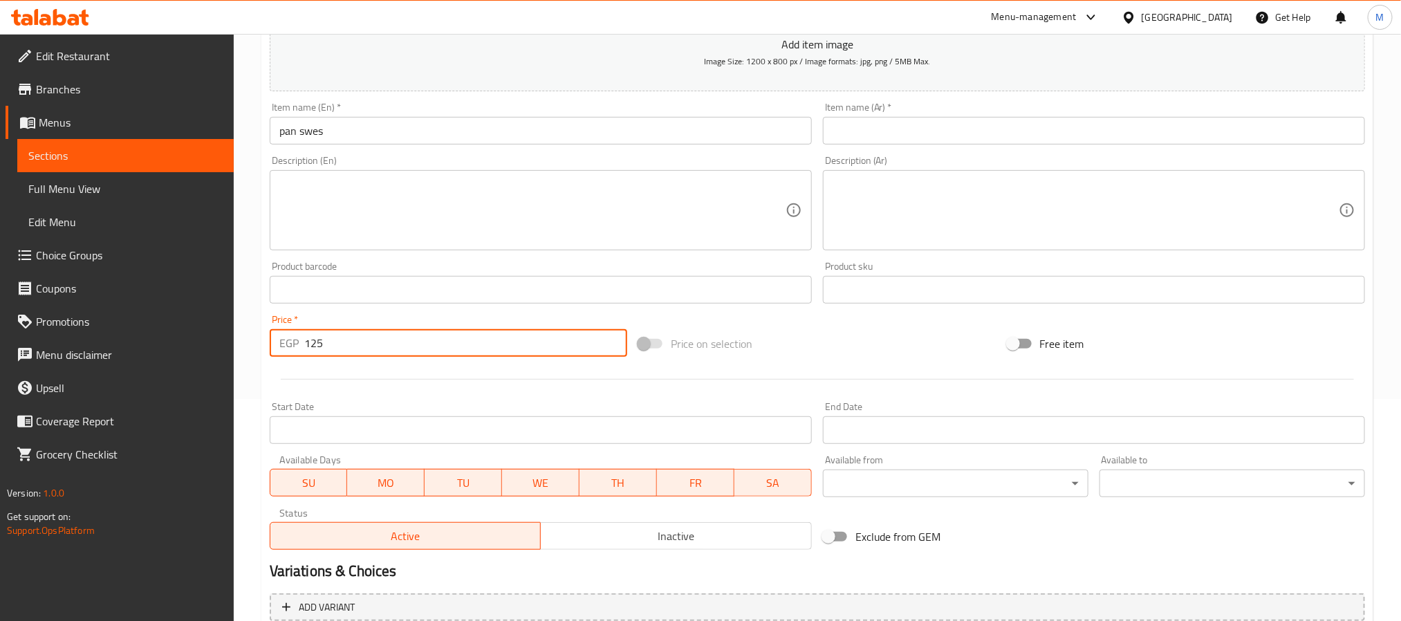
scroll to position [104, 0]
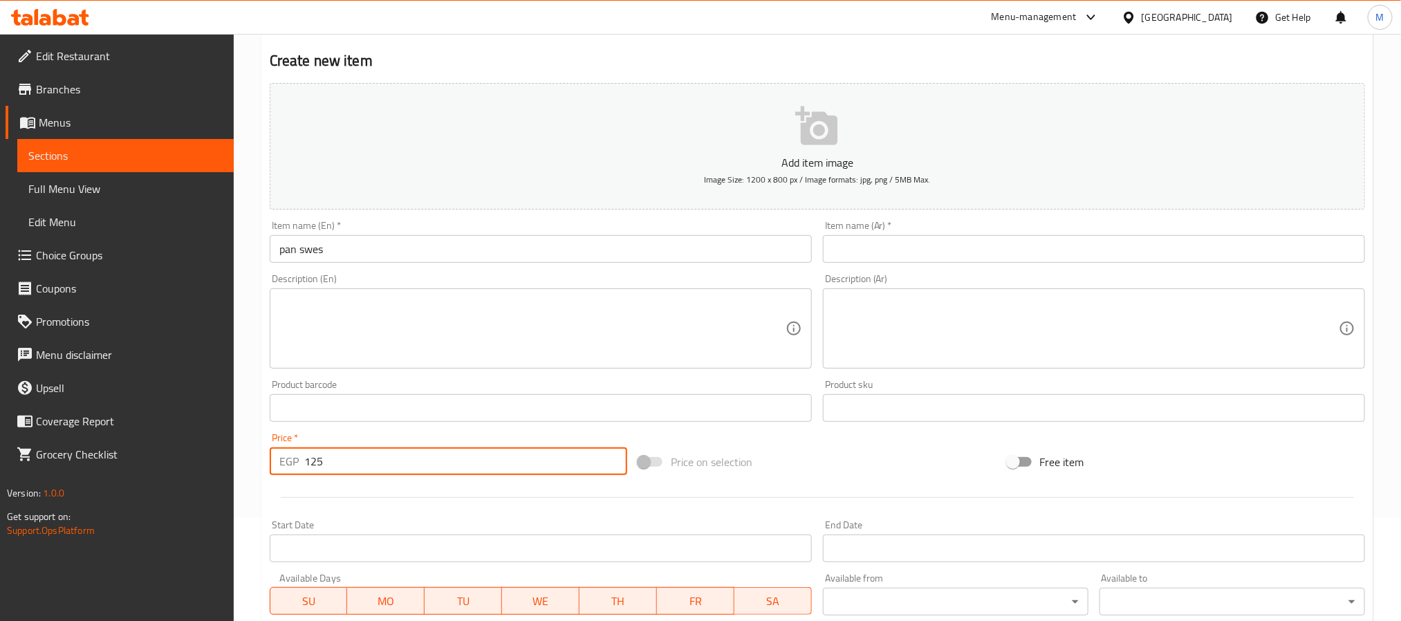
type input "125"
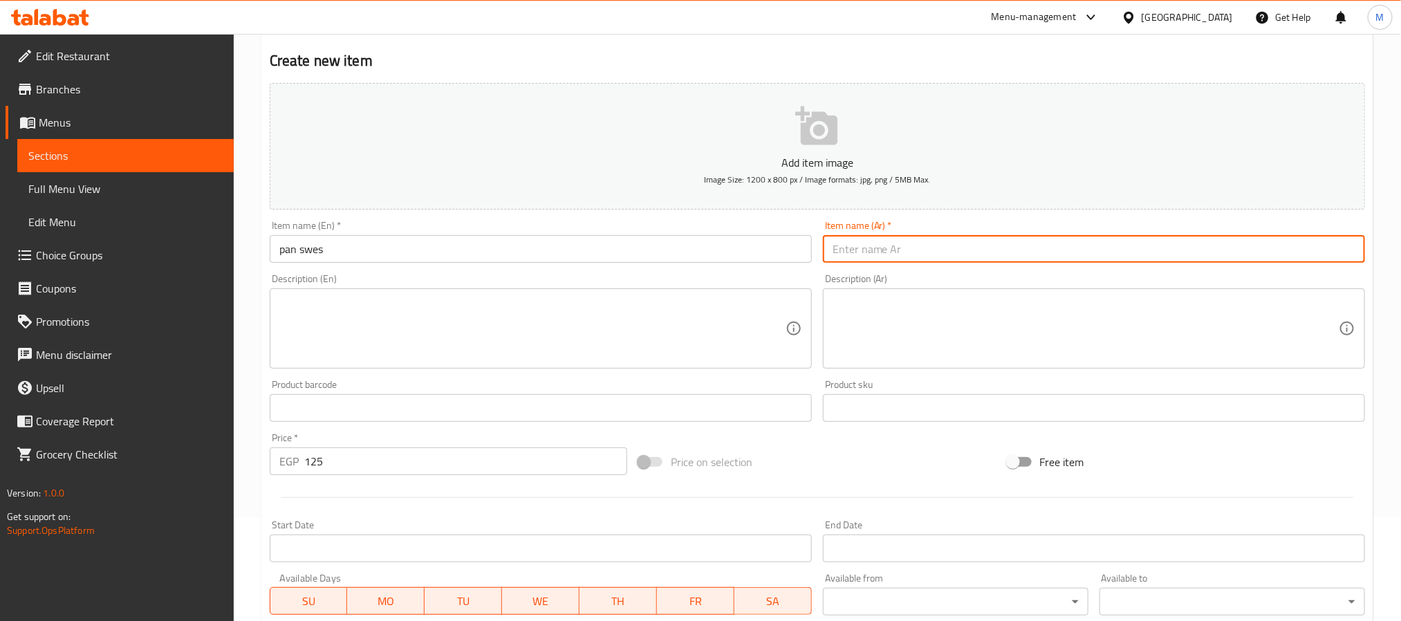
click at [1029, 241] on input "text" at bounding box center [1094, 249] width 542 height 28
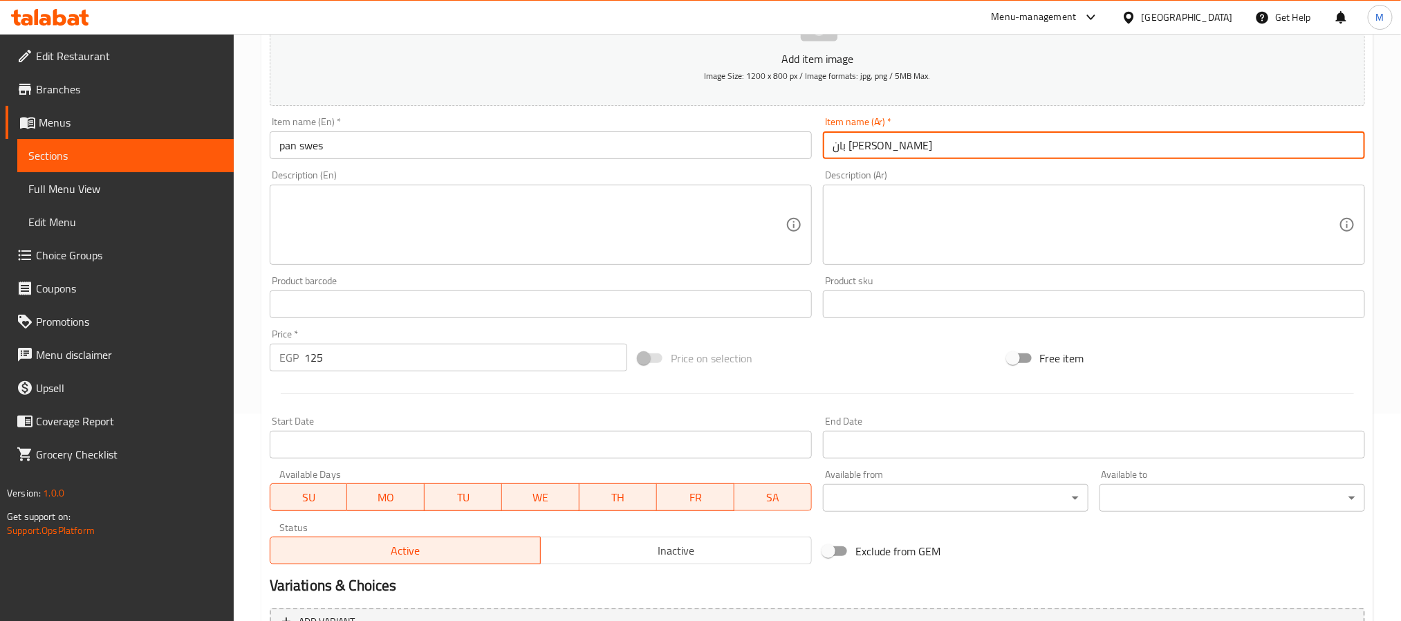
scroll to position [355, 0]
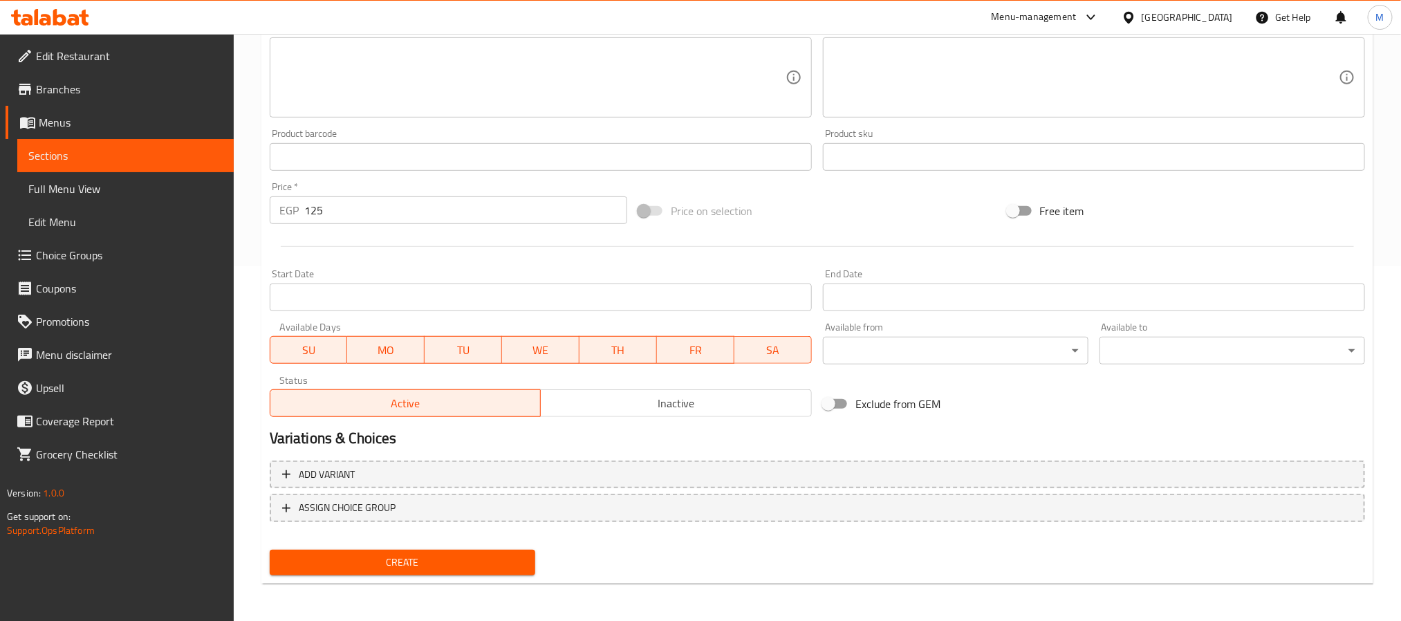
type input "بان [PERSON_NAME]"
click at [463, 533] on nav at bounding box center [817, 533] width 1095 height 11
click at [472, 554] on span "Create" at bounding box center [402, 562] width 243 height 17
type input "0"
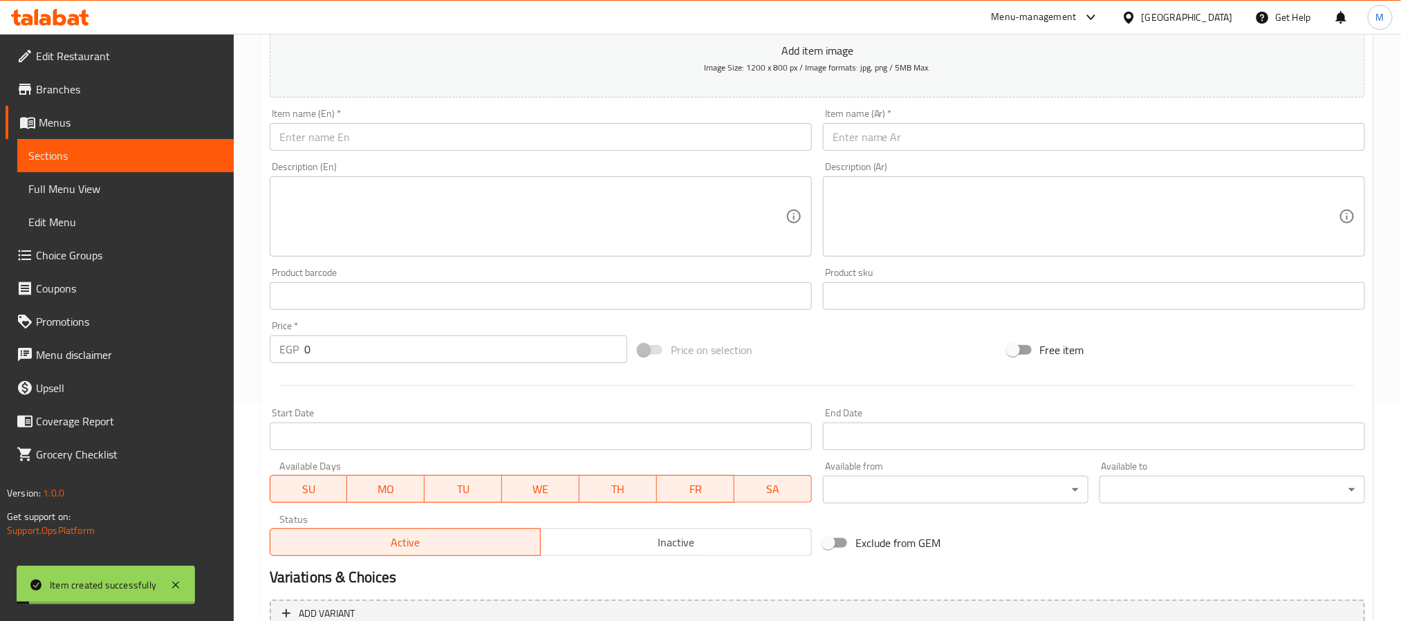
scroll to position [0, 0]
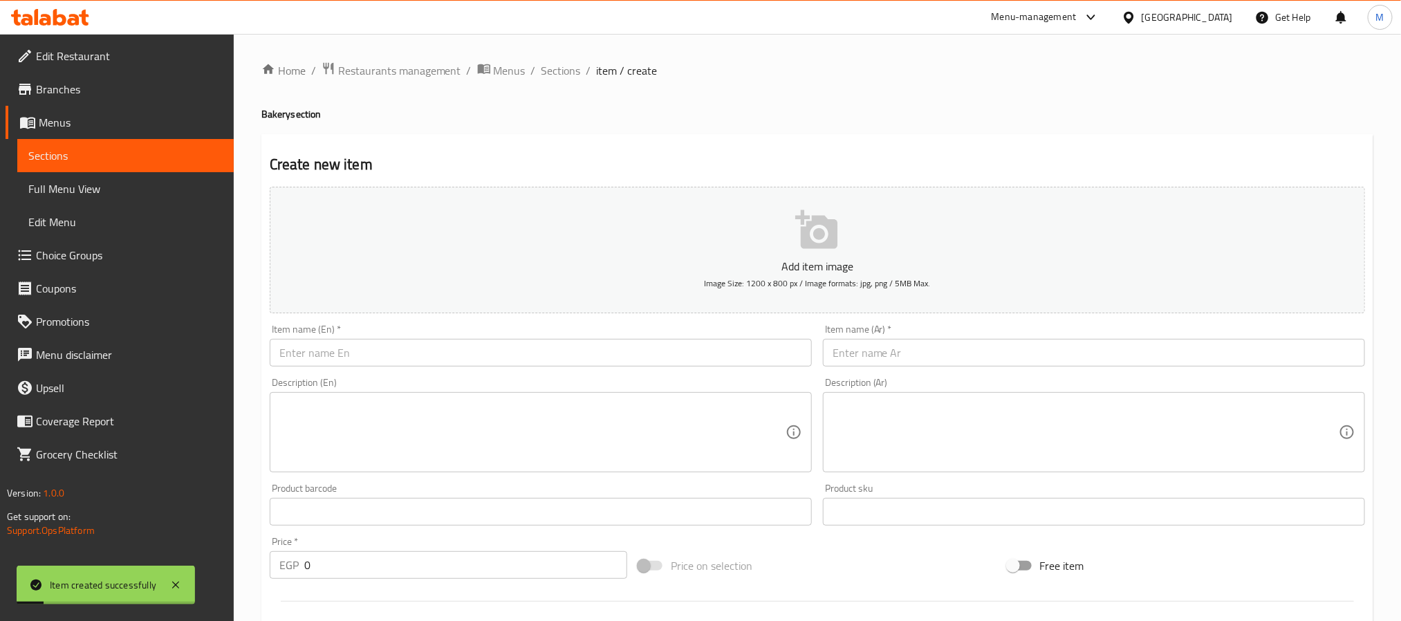
drag, startPoint x: 565, startPoint y: 66, endPoint x: 337, endPoint y: 2, distance: 237.1
click at [565, 66] on span "Sections" at bounding box center [560, 70] width 39 height 17
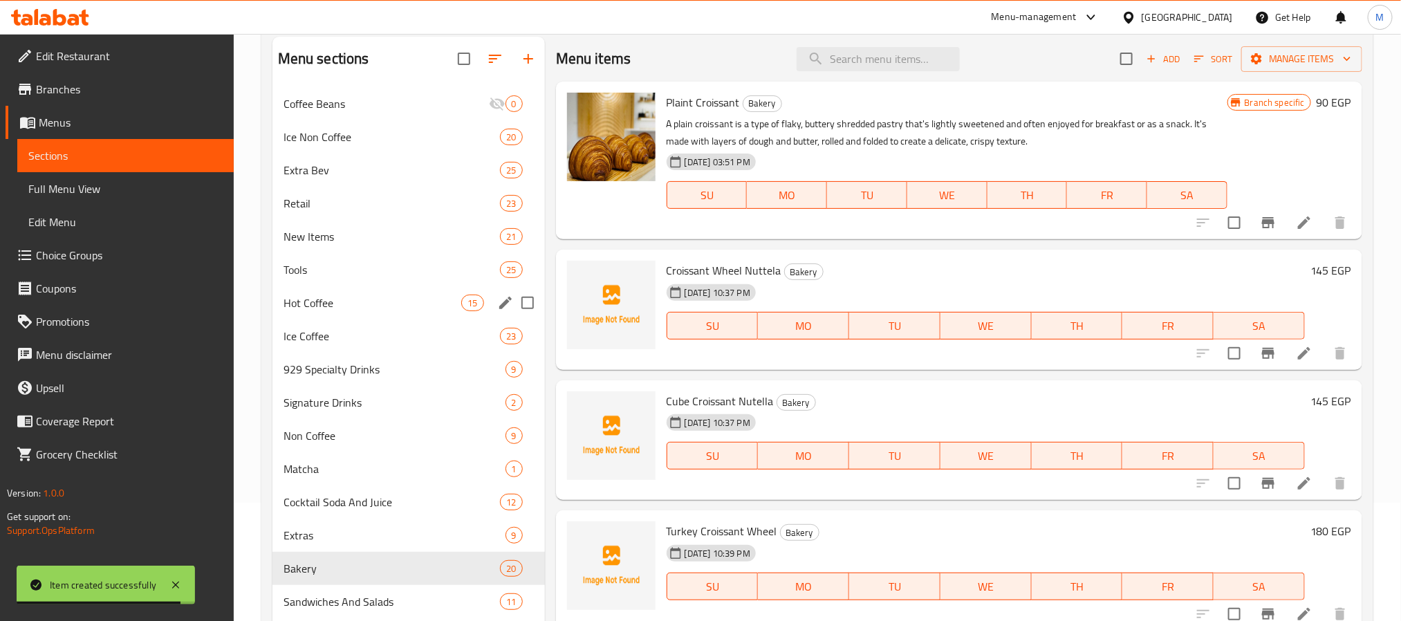
scroll to position [194, 0]
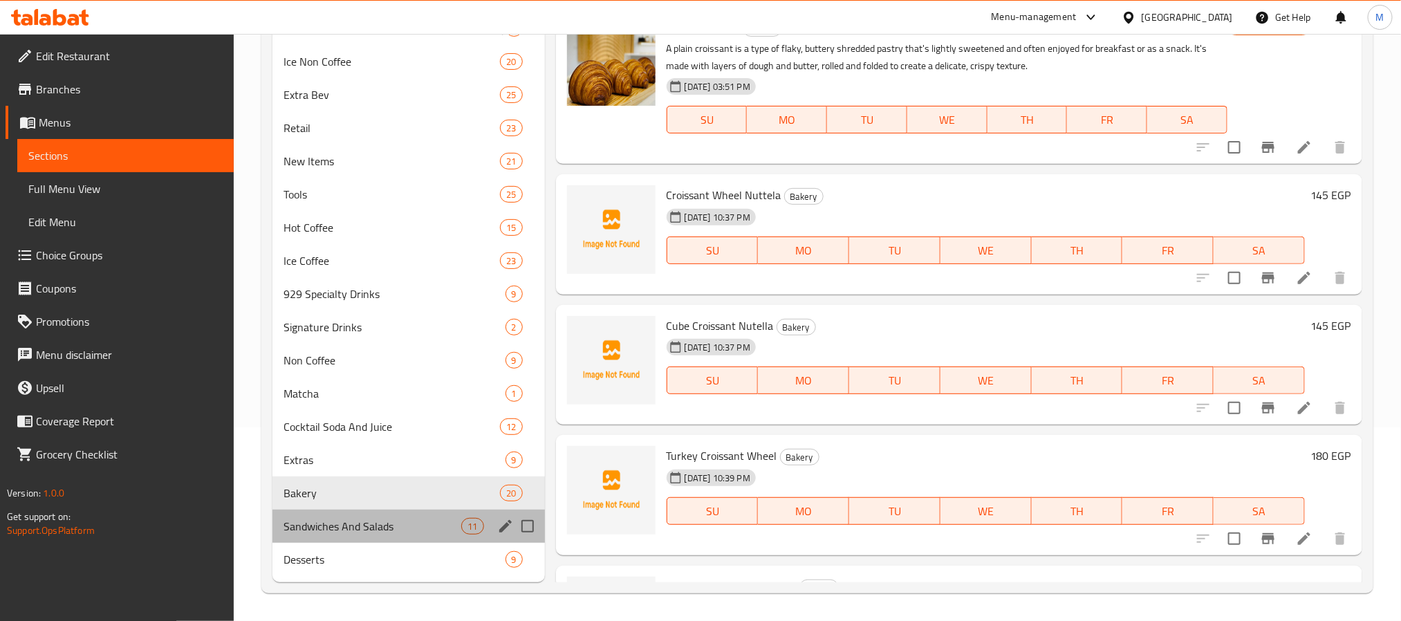
click at [454, 534] on div "Sandwiches And Salads 11" at bounding box center [408, 526] width 272 height 33
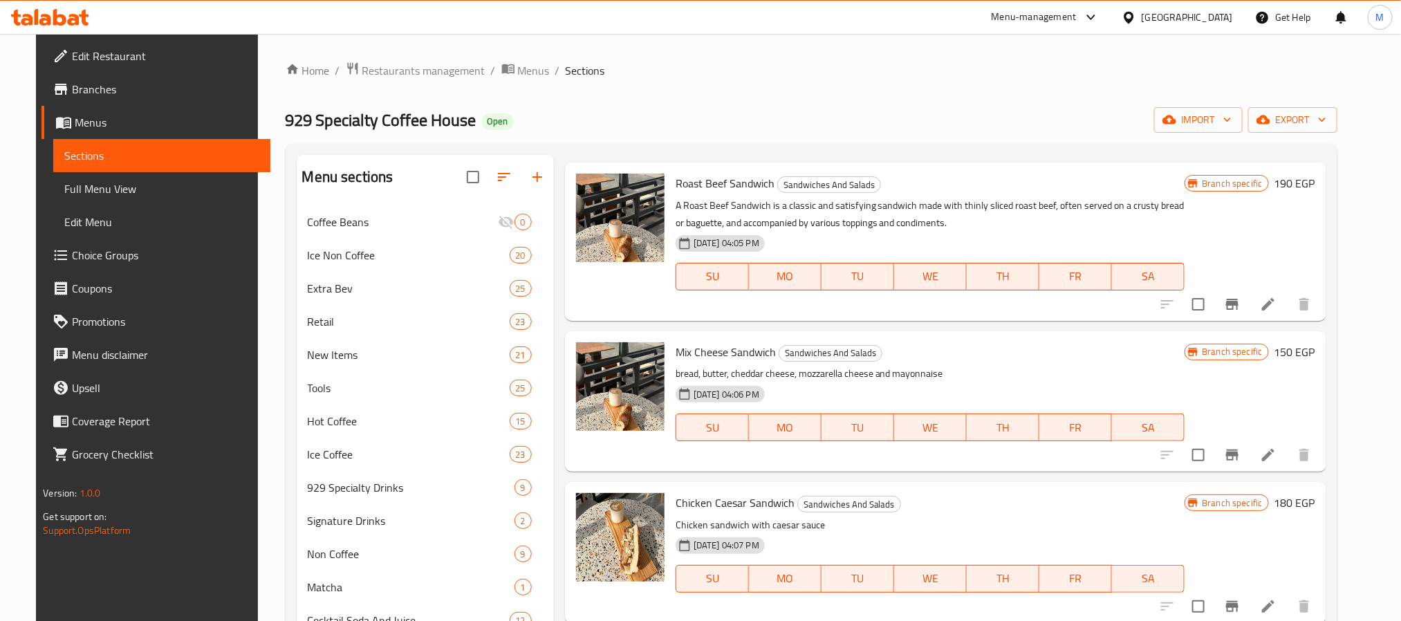
scroll to position [207, 0]
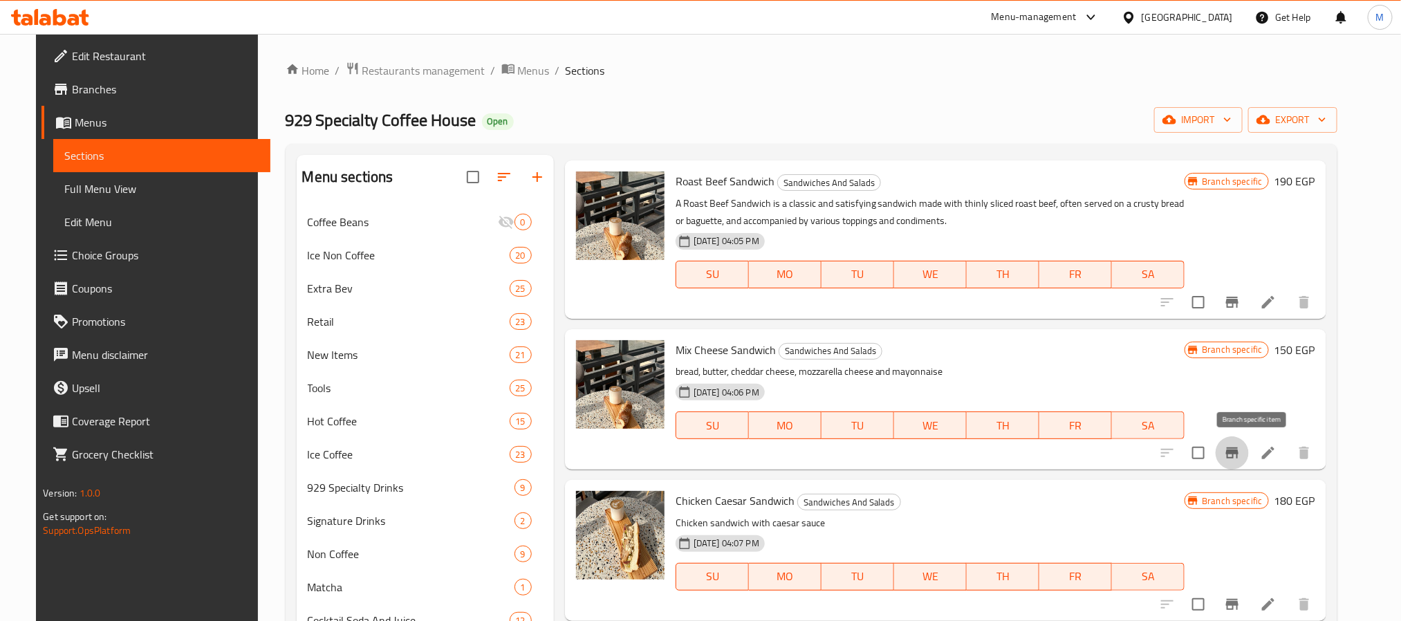
click at [1240, 451] on icon "Branch-specific-item" at bounding box center [1232, 453] width 17 height 17
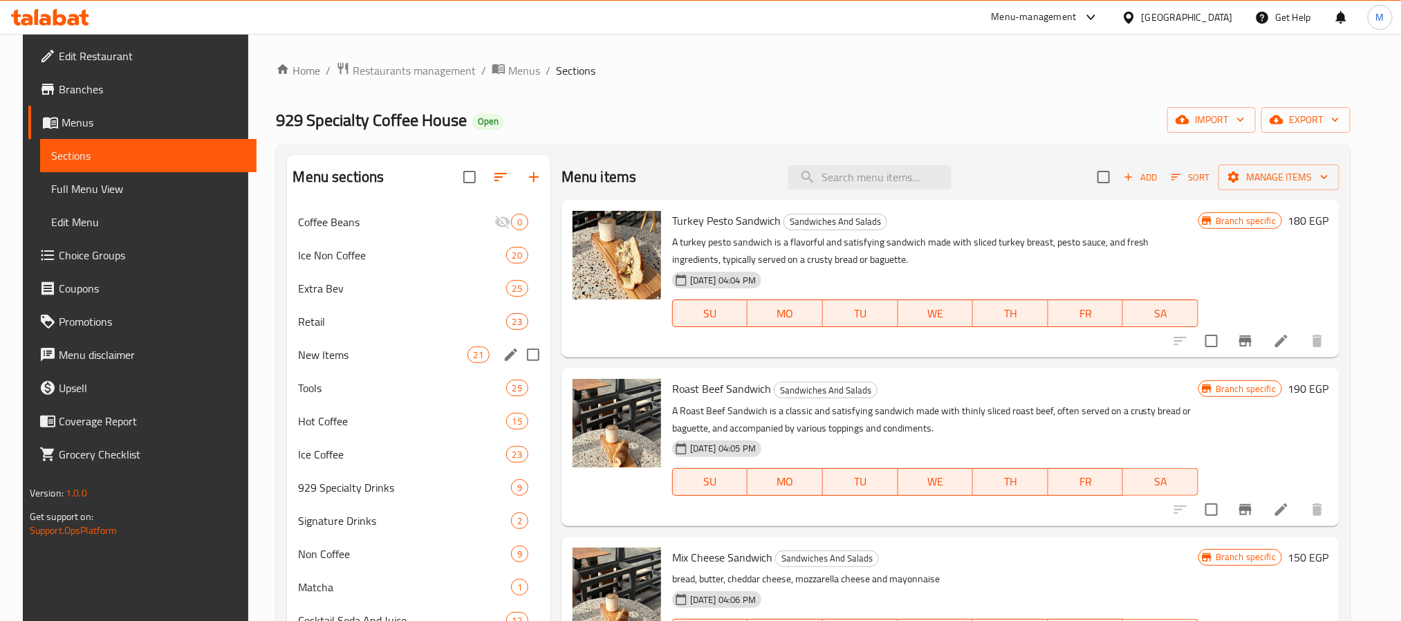
scroll to position [194, 0]
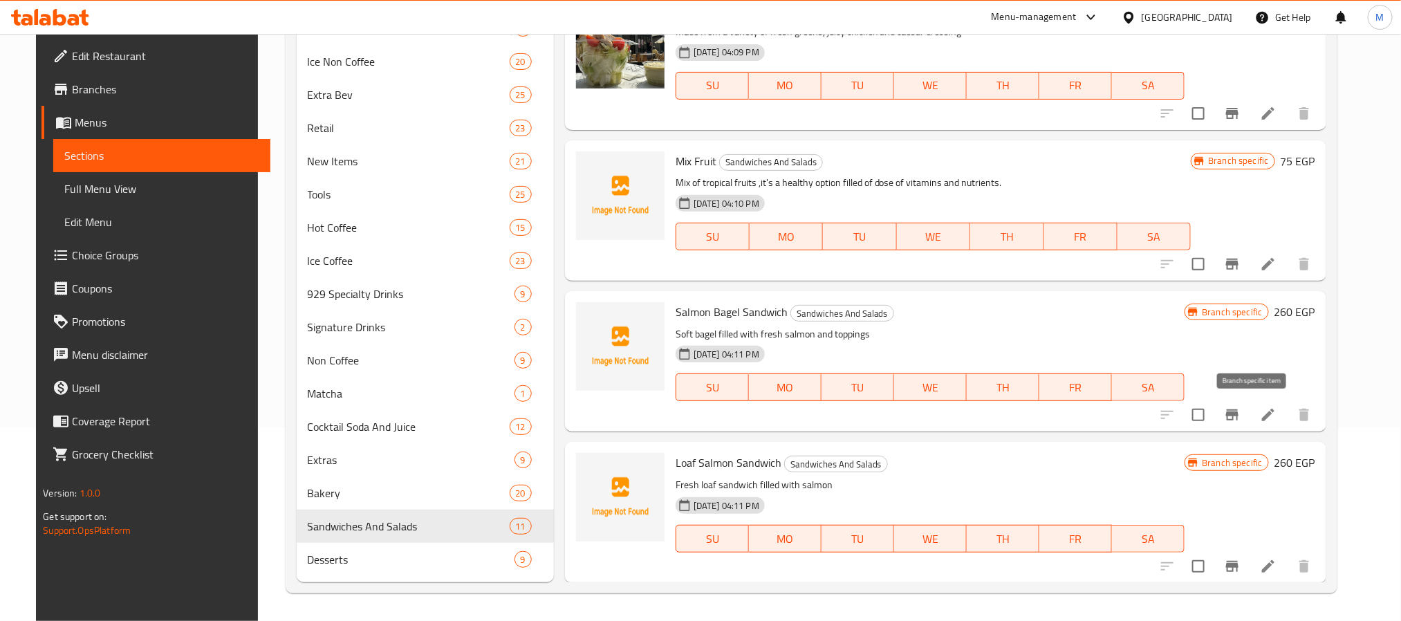
click at [1240, 413] on icon "Branch-specific-item" at bounding box center [1232, 415] width 17 height 17
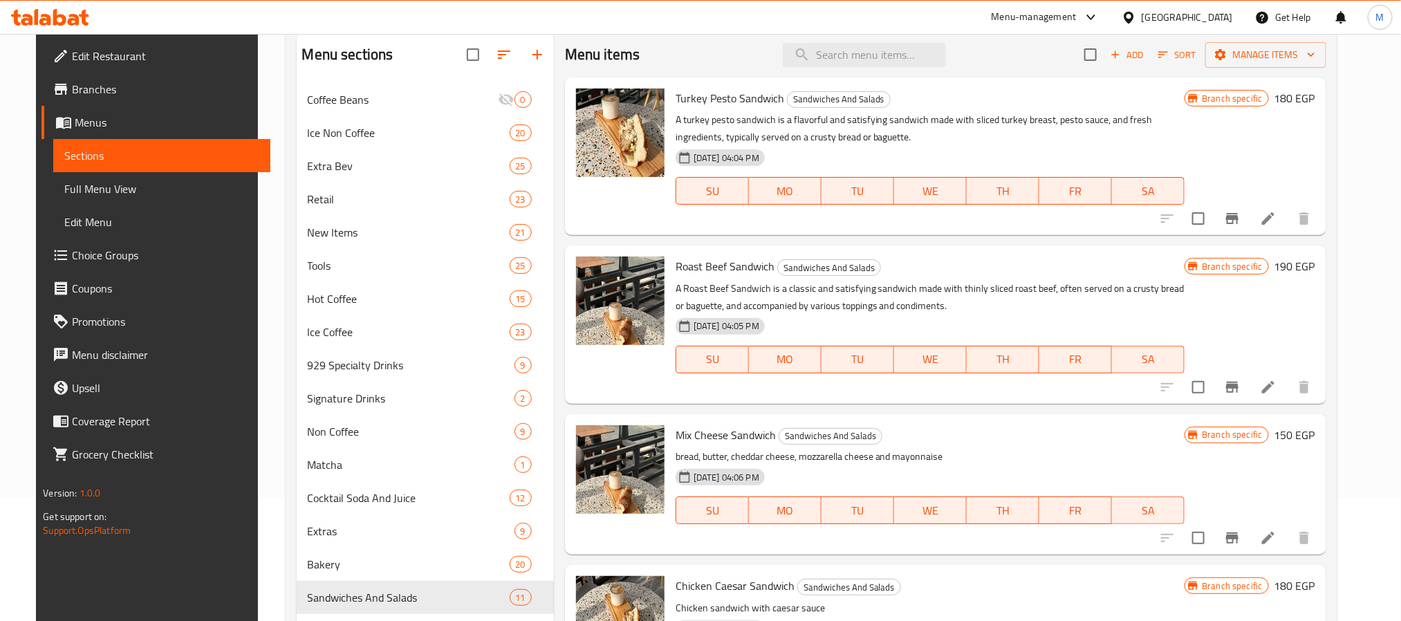
scroll to position [0, 0]
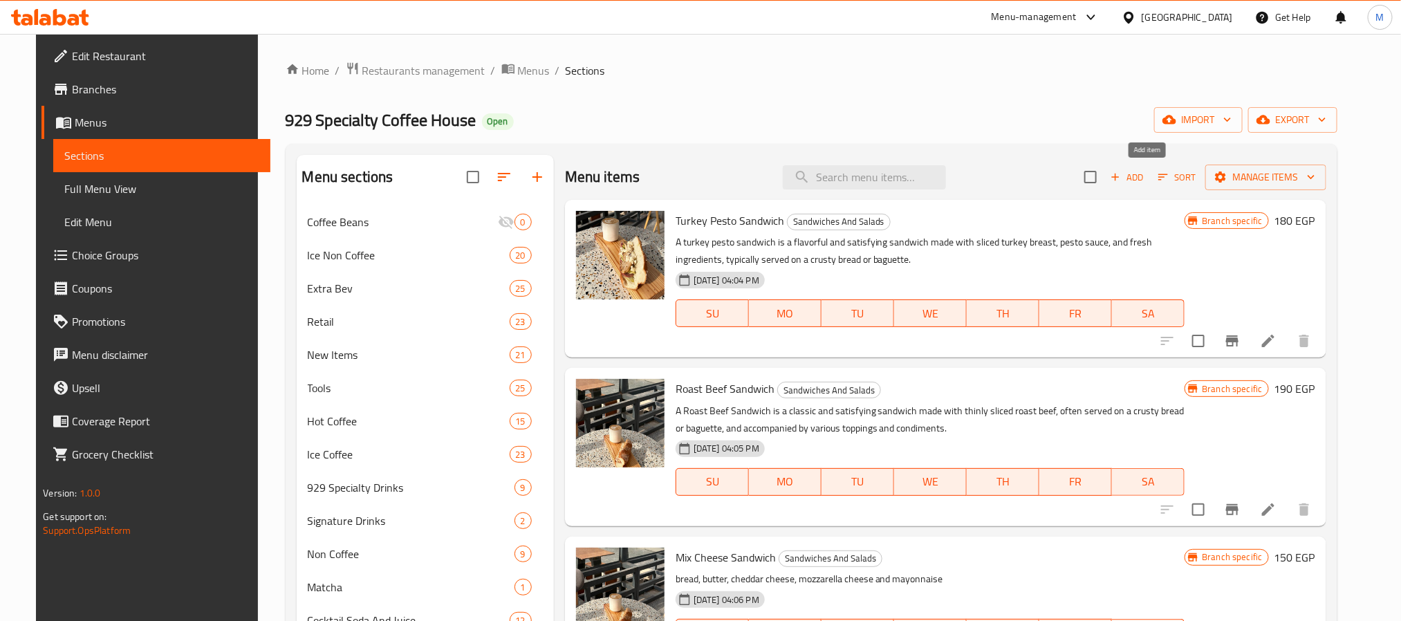
click at [1149, 177] on button "Add" at bounding box center [1127, 177] width 44 height 21
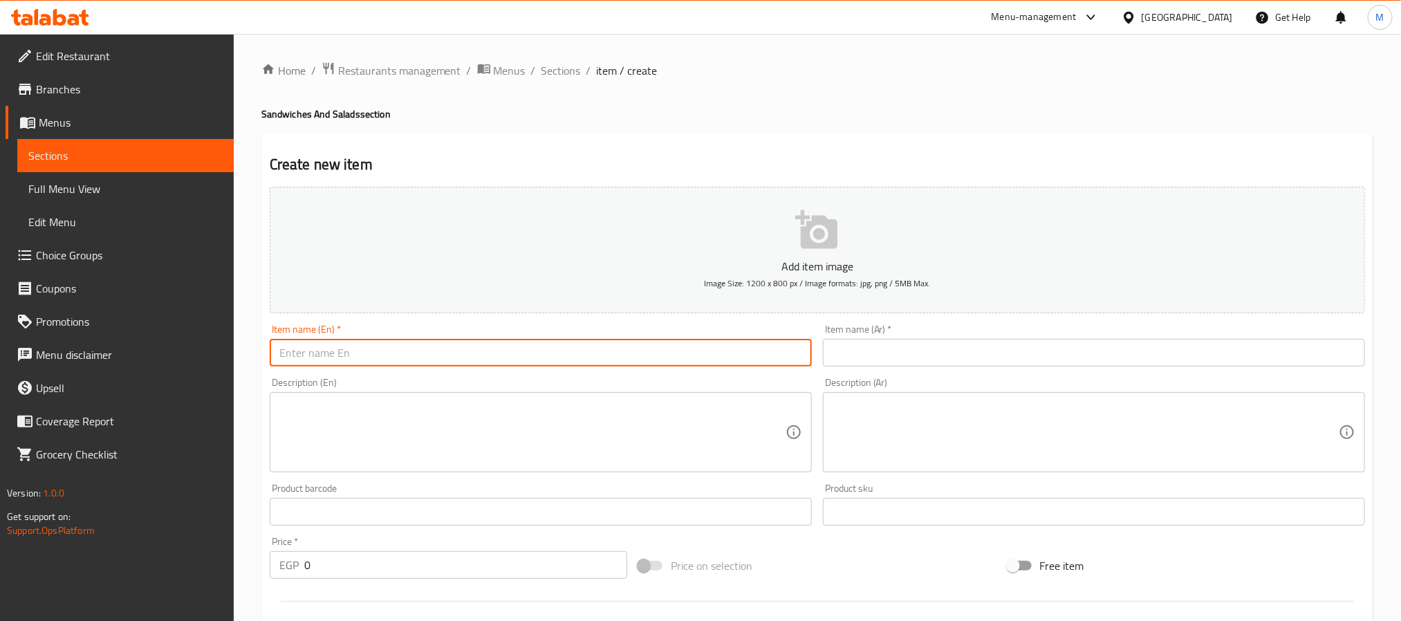
click at [413, 355] on input "text" at bounding box center [541, 353] width 542 height 28
paste input "Baflo Cheese"
type input "Baflo Cheese"
paste input "Baflo Cheese"
click at [378, 360] on input "BafflO Cheese" at bounding box center [541, 353] width 542 height 28
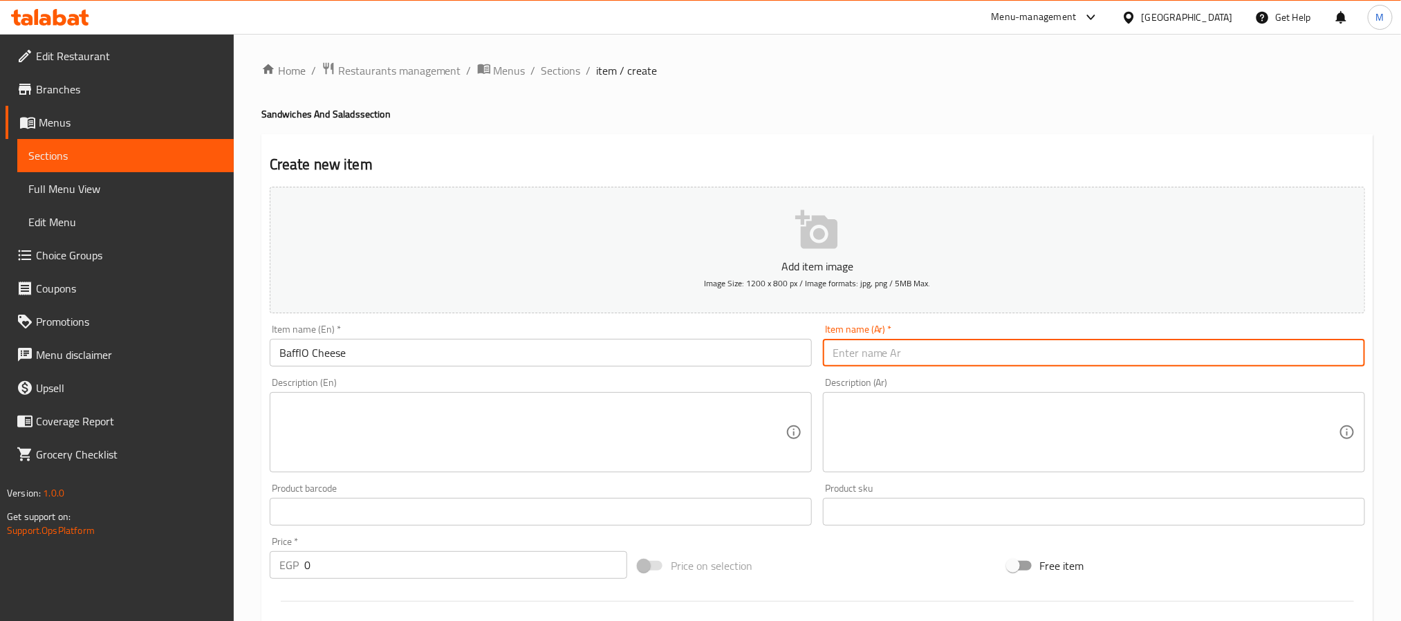
click at [304, 360] on input "BafflO Cheese" at bounding box center [541, 353] width 542 height 28
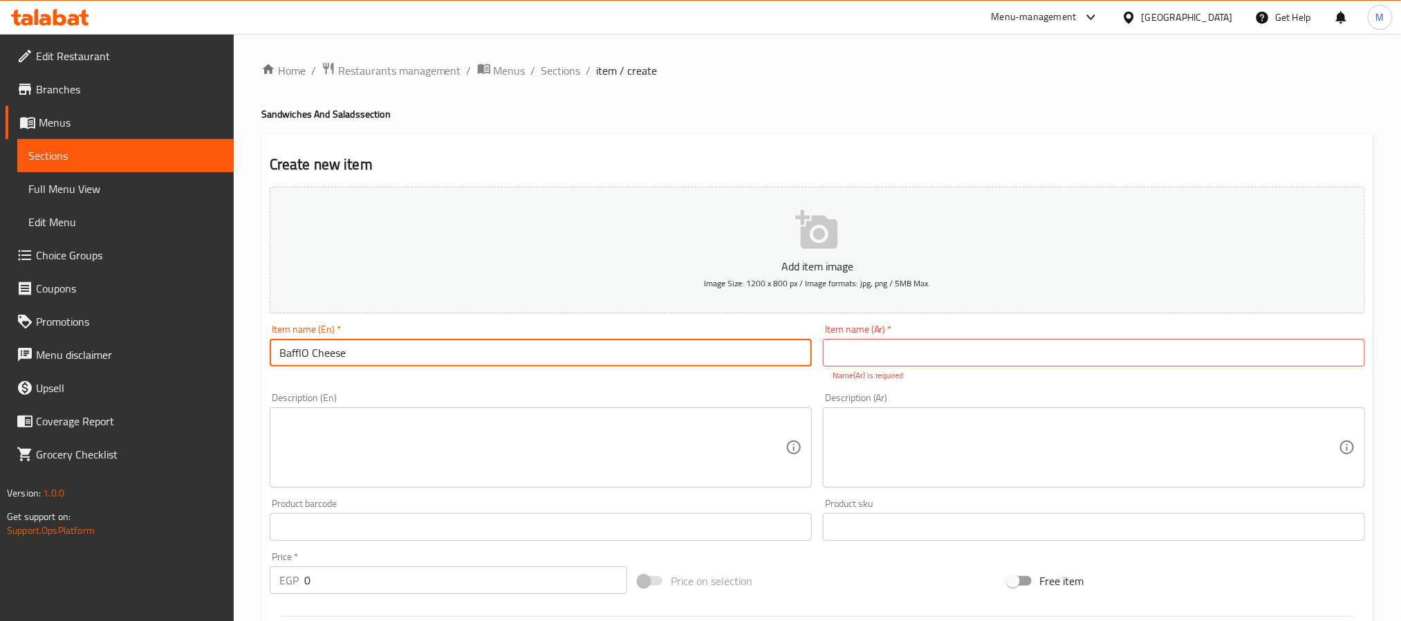
click at [305, 355] on input "BafflO Cheese" at bounding box center [541, 353] width 542 height 28
type input "Bafflo Cheese"
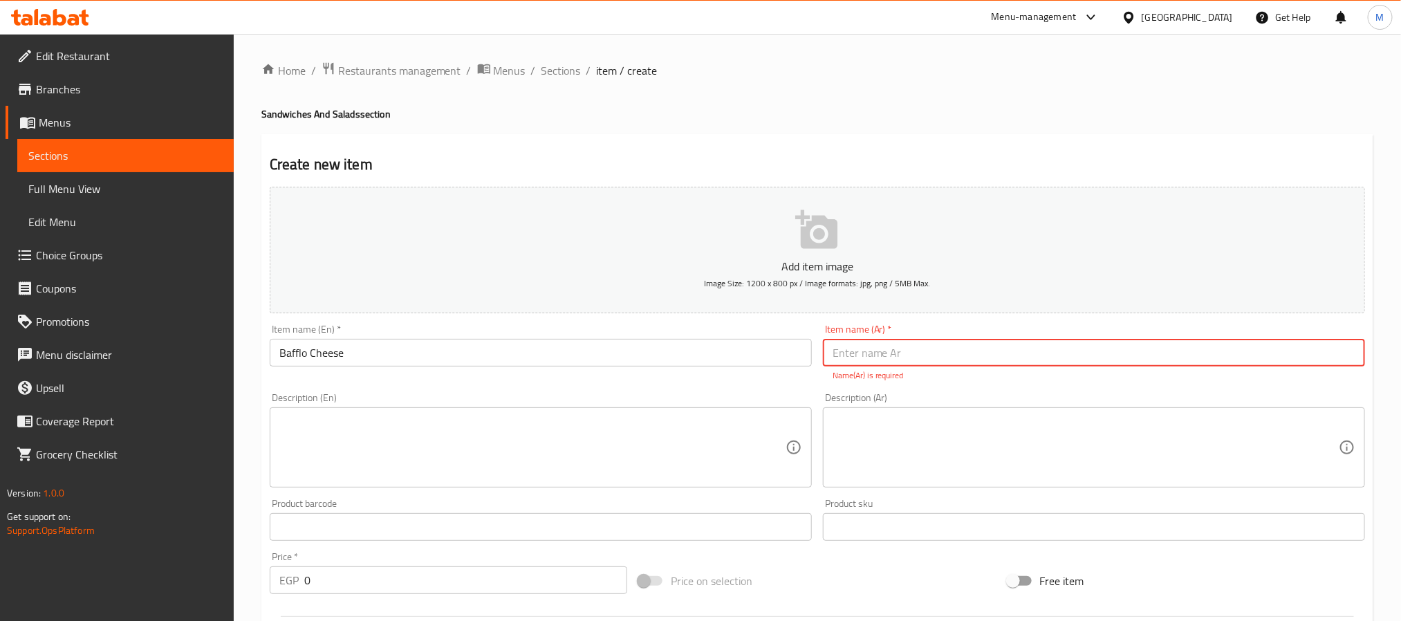
click at [989, 351] on input "text" at bounding box center [1094, 353] width 542 height 28
type input "["
type input "جبن بافالو"
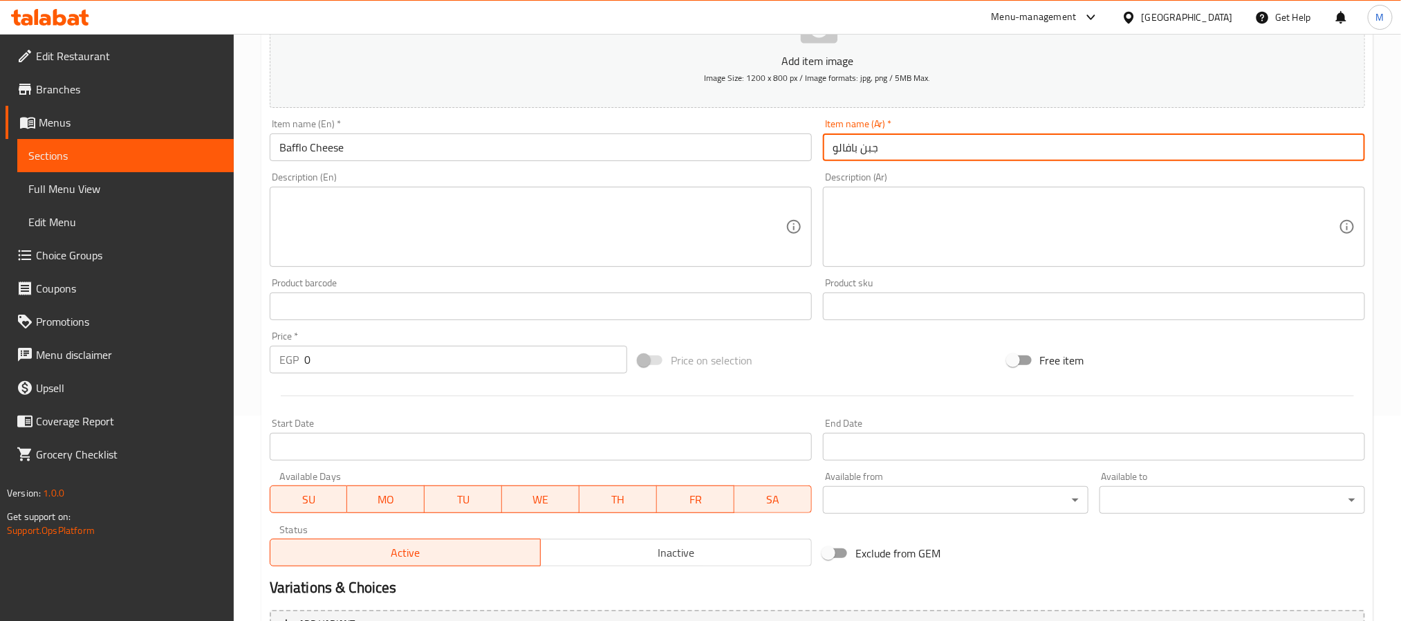
scroll to position [207, 0]
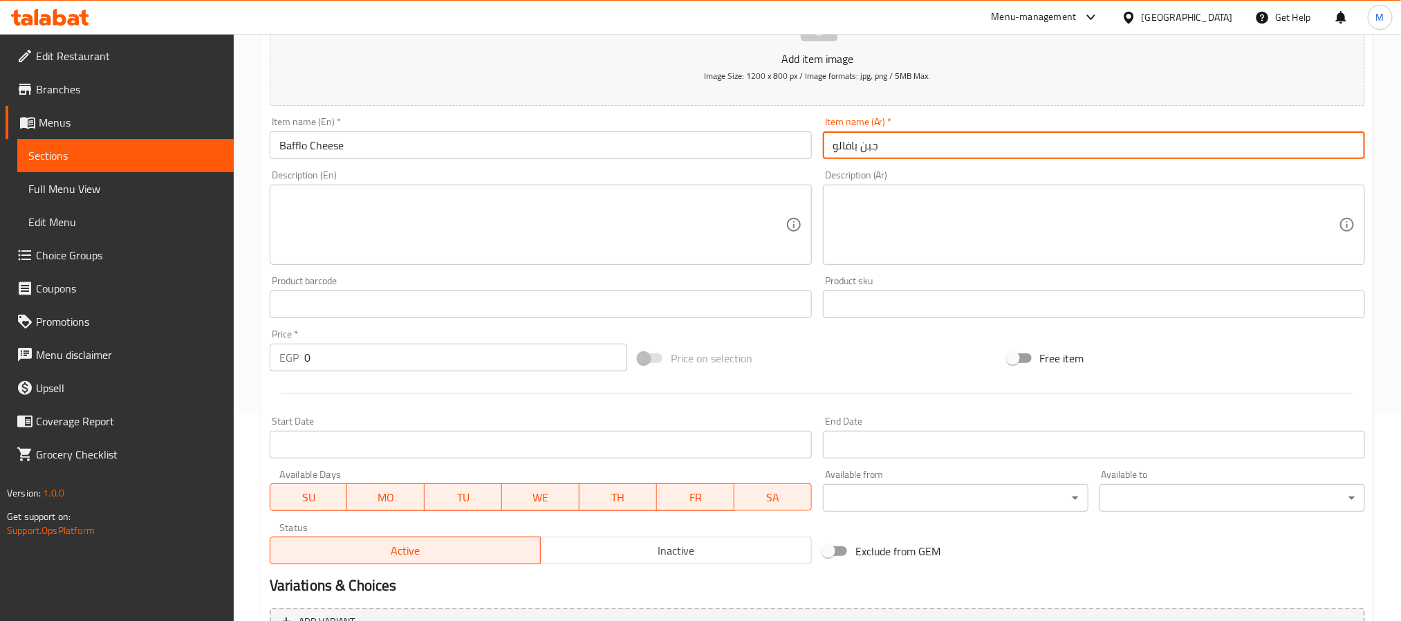
click at [353, 373] on div "Price   * EGP 0 Price *" at bounding box center [448, 350] width 369 height 53
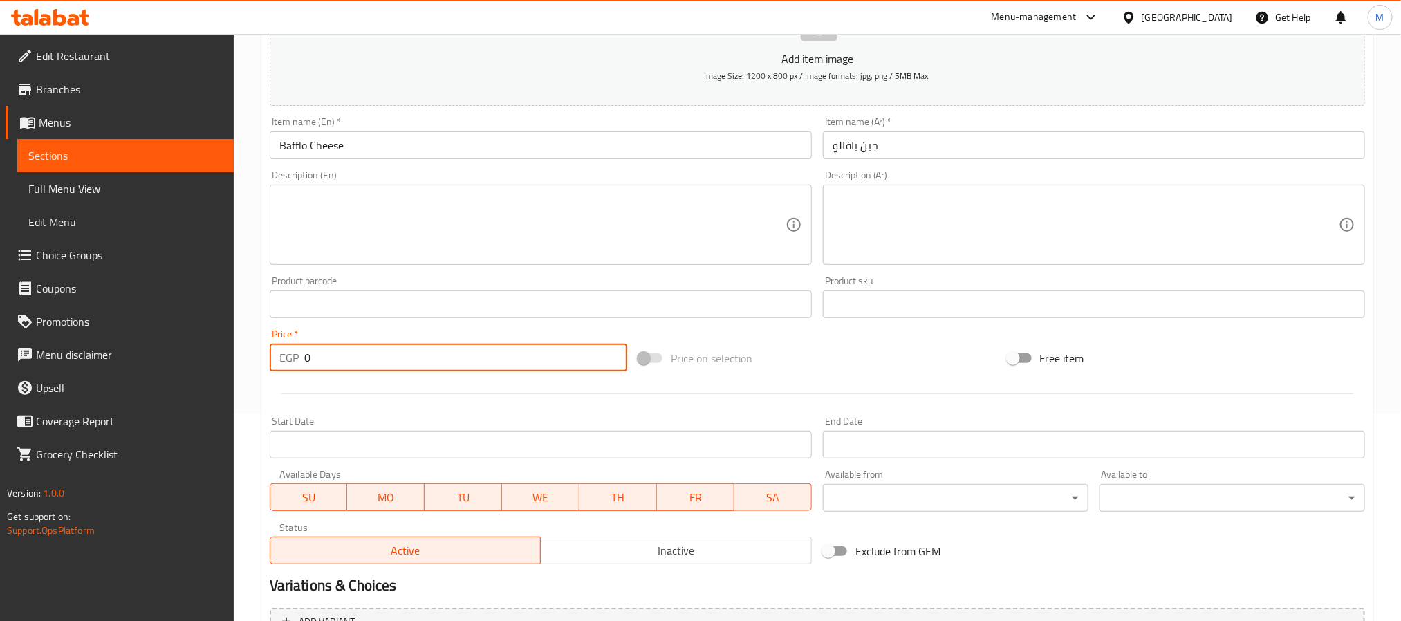
click at [355, 362] on input "0" at bounding box center [465, 358] width 323 height 28
paste input "14"
click at [355, 362] on input "0" at bounding box center [465, 358] width 323 height 28
type input "140"
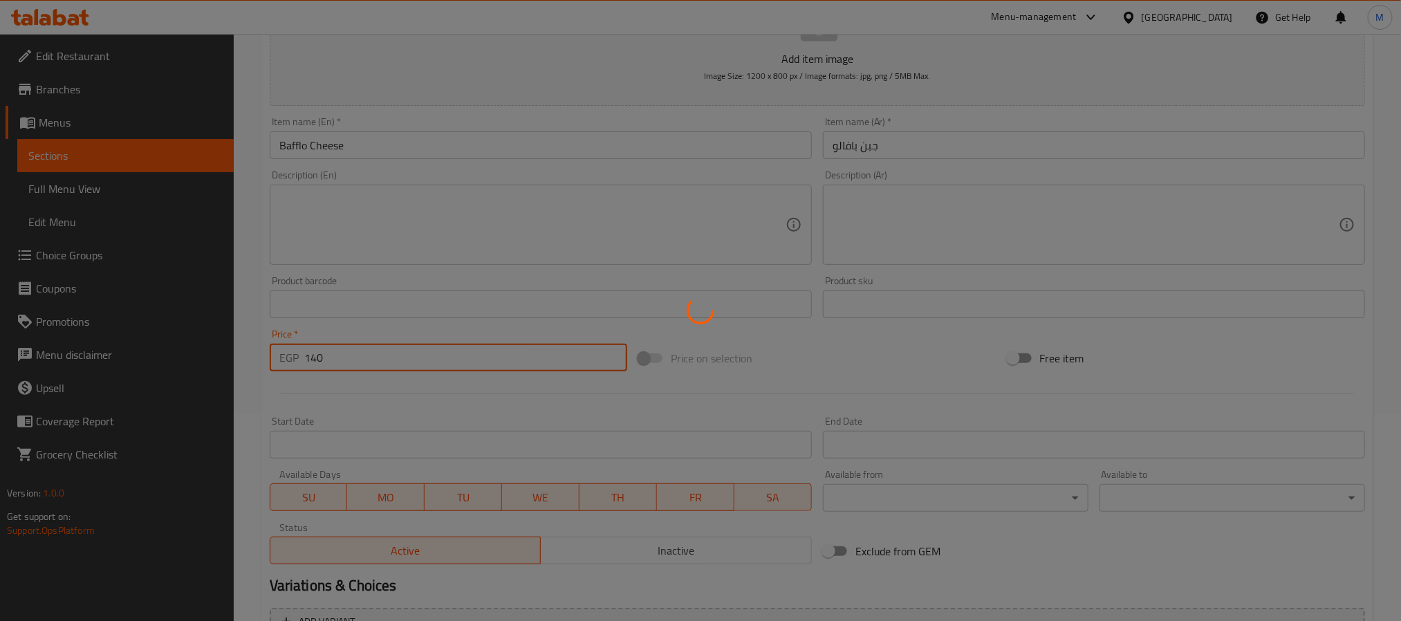
type input "0"
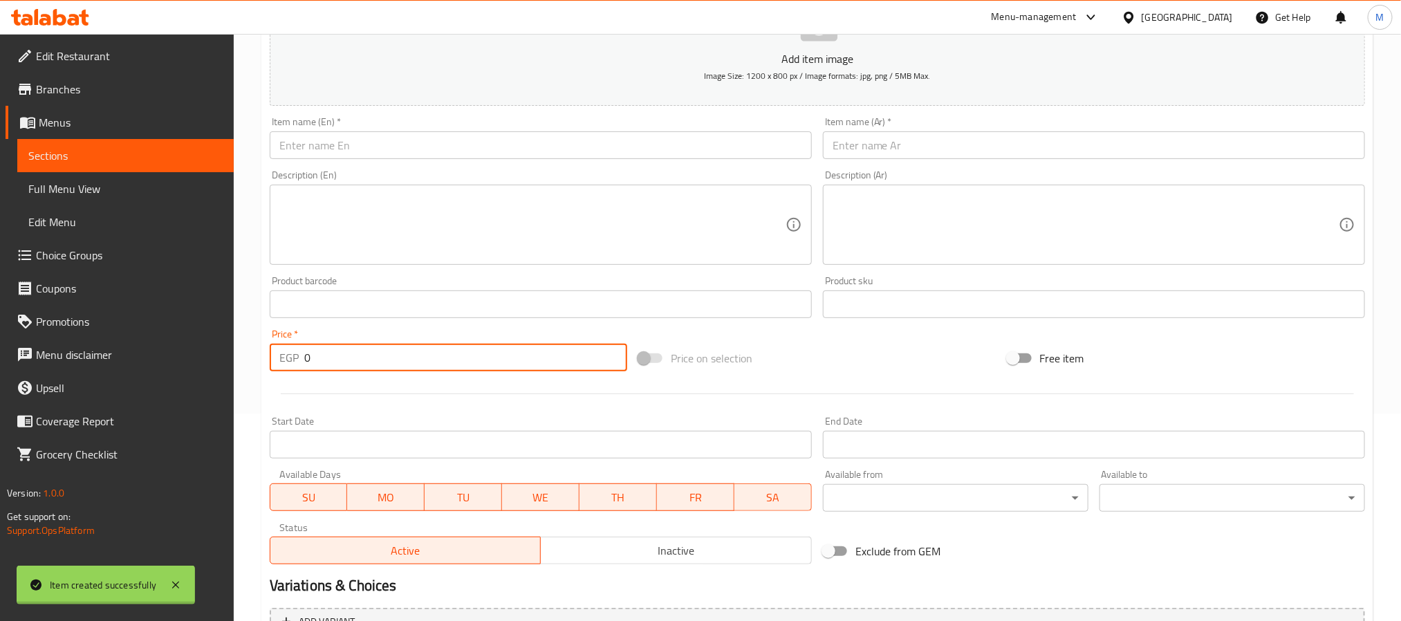
scroll to position [0, 0]
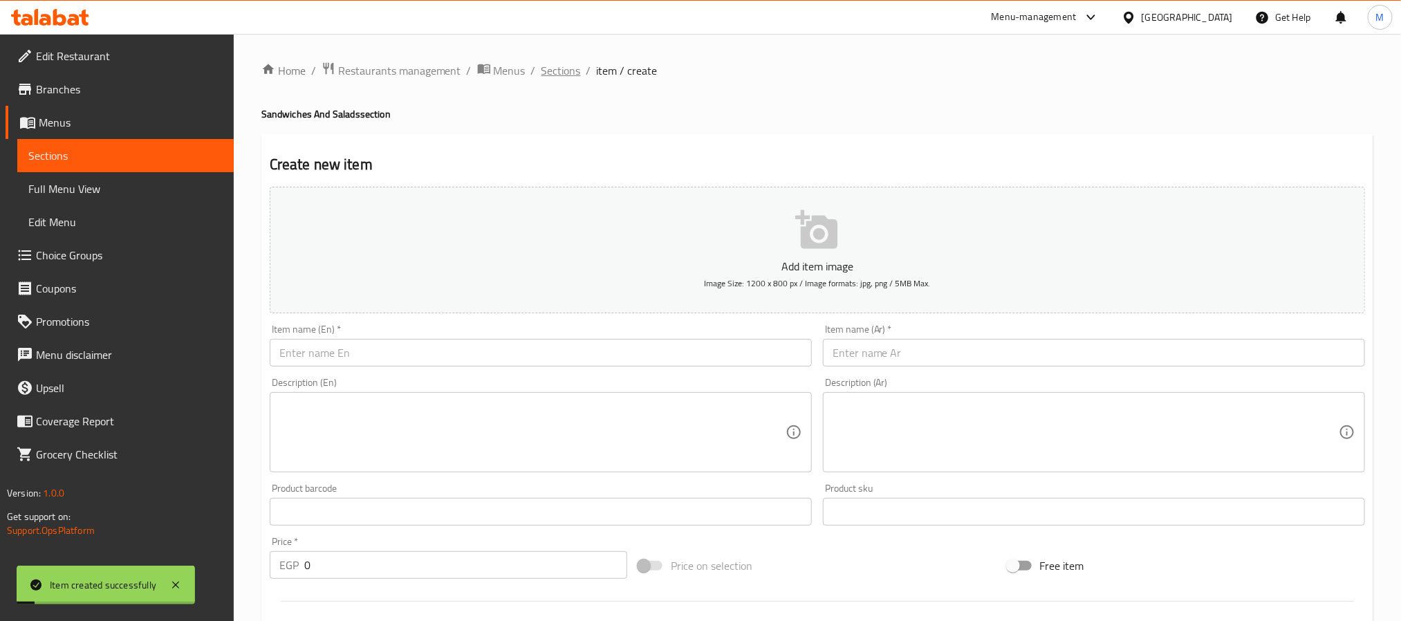
click at [554, 77] on span "Sections" at bounding box center [560, 70] width 39 height 17
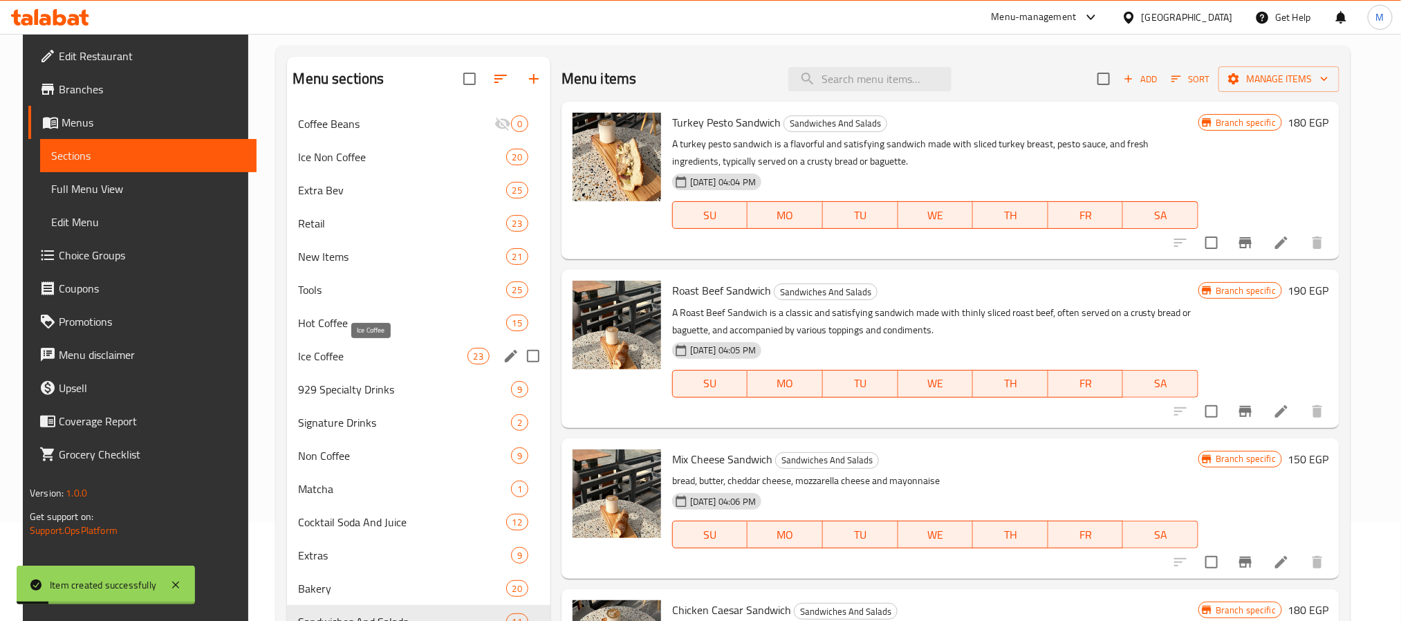
scroll to position [104, 0]
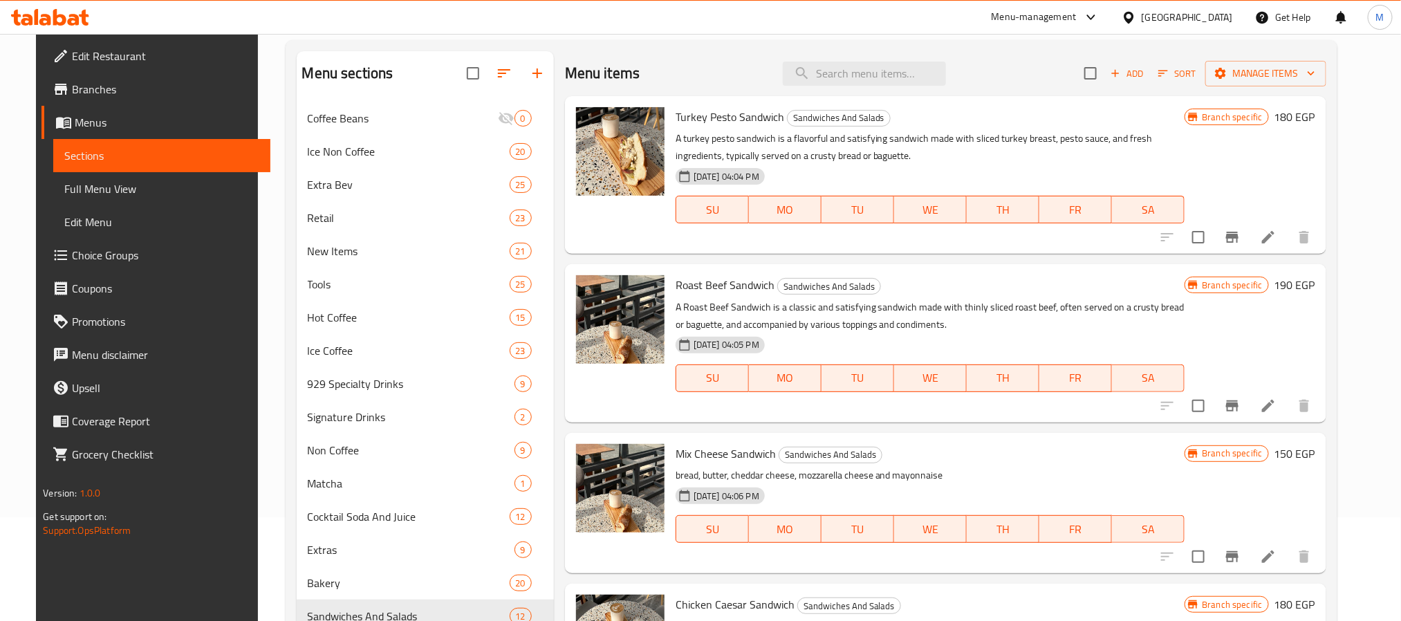
click at [119, 185] on span "Full Menu View" at bounding box center [161, 188] width 194 height 17
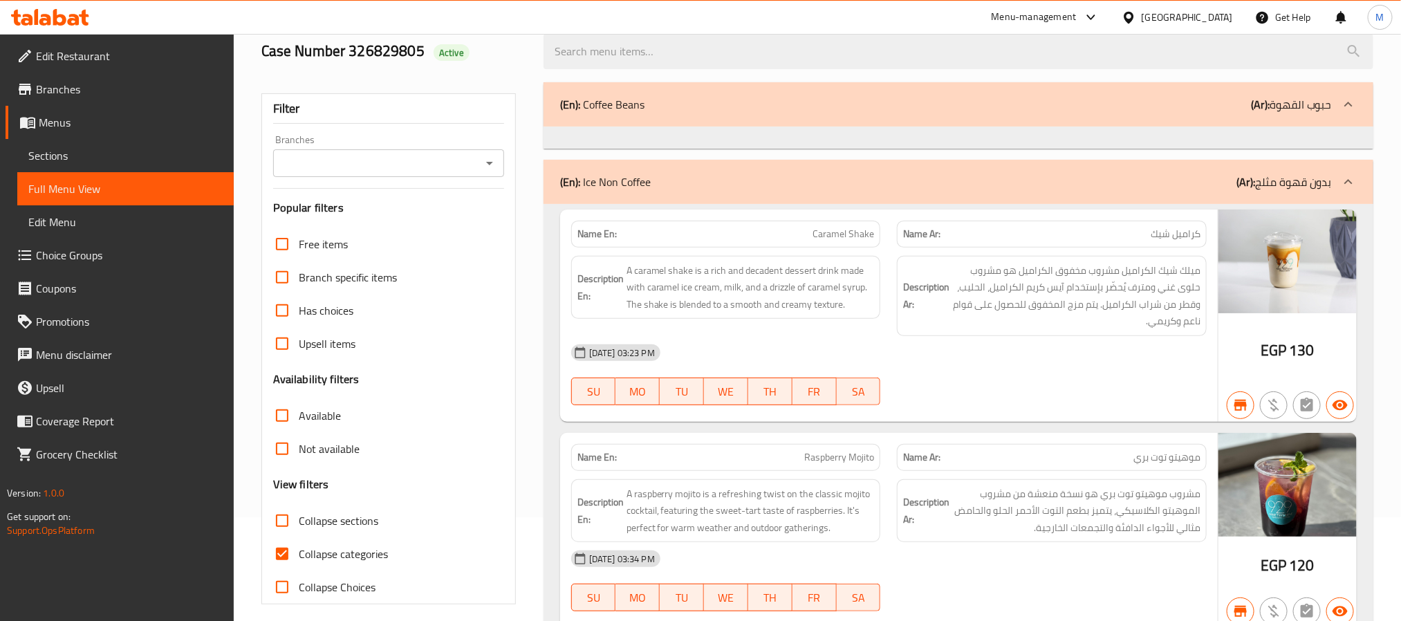
click at [463, 162] on input "Branches" at bounding box center [377, 162] width 200 height 19
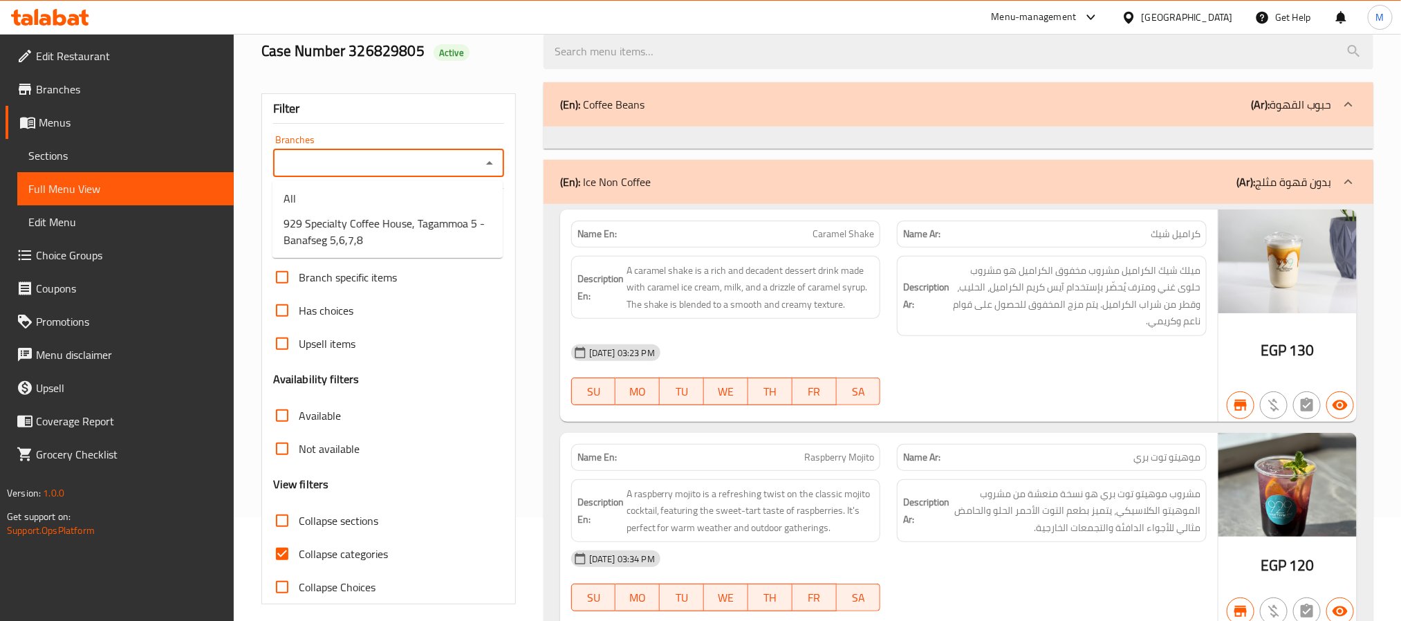
click at [453, 214] on ul "All 929 Specialty Coffee House, Tagammoa 5 - Banafseg 5,6,7,8" at bounding box center [387, 218] width 230 height 77
click at [434, 241] on span "929 Specialty Coffee House, Tagammoa 5 - Banafseg 5,6,7,8" at bounding box center [387, 231] width 208 height 33
type input "929 Specialty Coffee House, Tagammoa 5 - Banafseg 5,6,7,8"
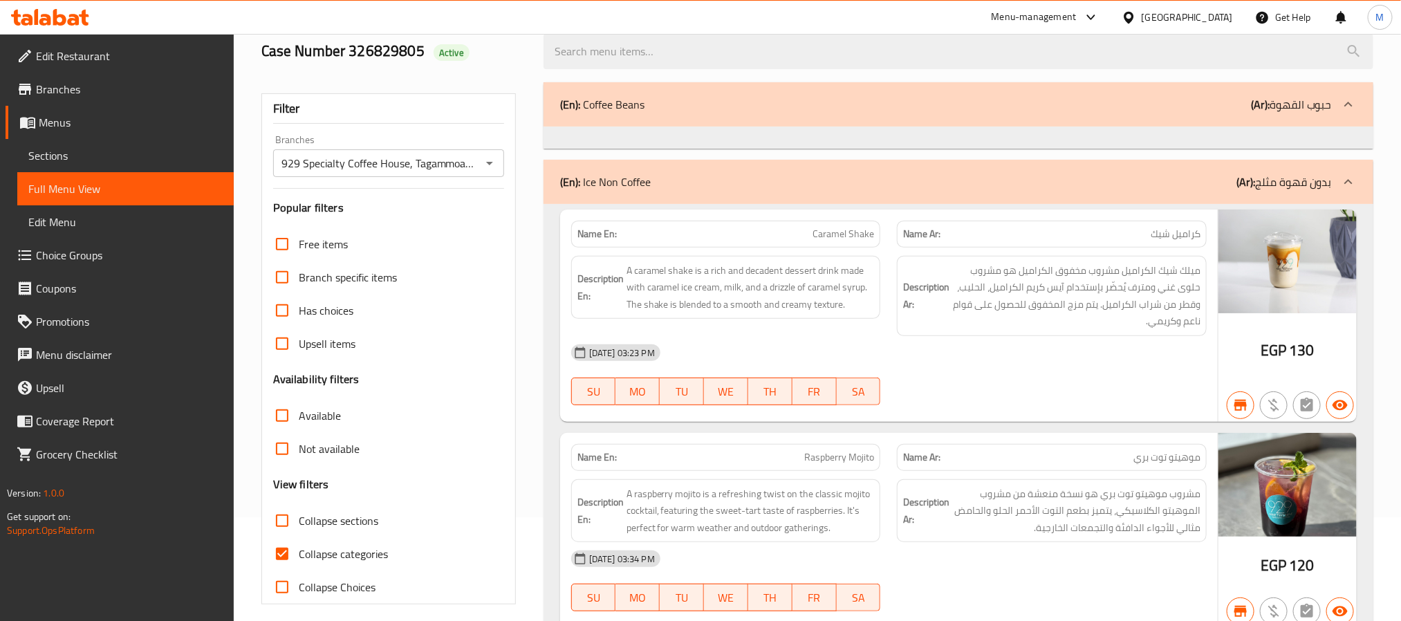
scroll to position [311, 0]
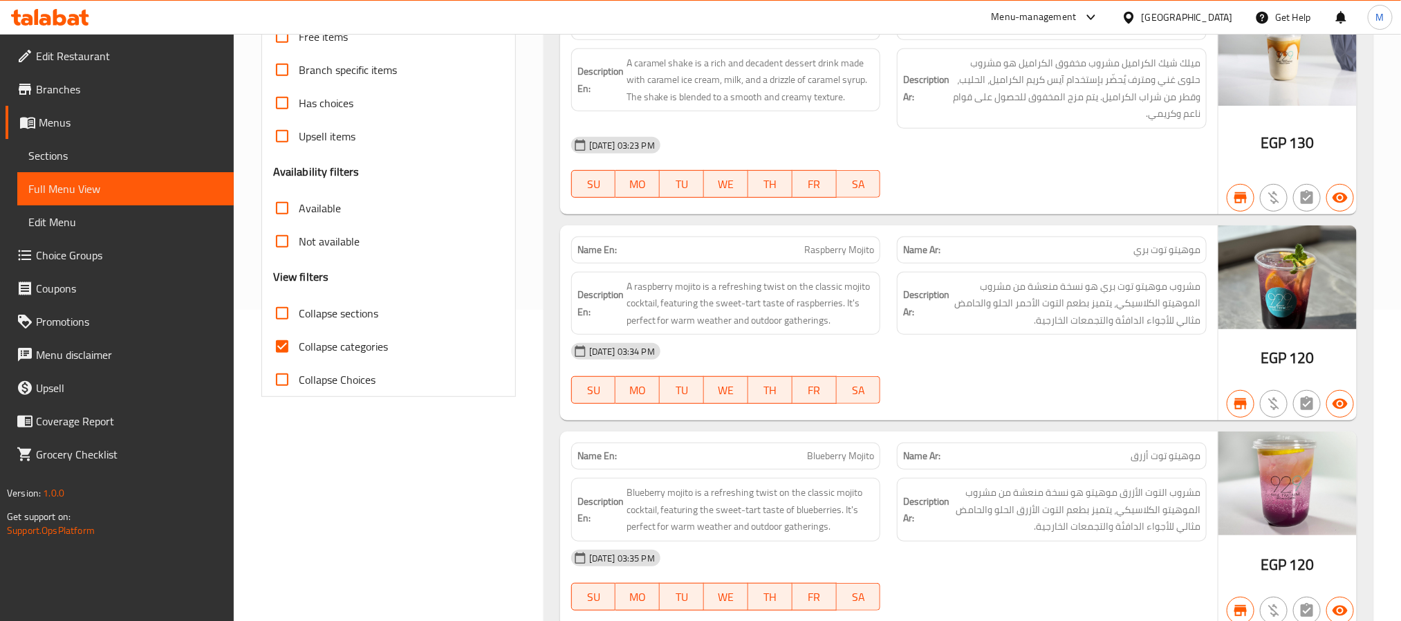
click at [341, 355] on span "Collapse categories" at bounding box center [343, 346] width 89 height 17
click at [299, 355] on input "Collapse categories" at bounding box center [282, 346] width 33 height 33
checkbox input "false"
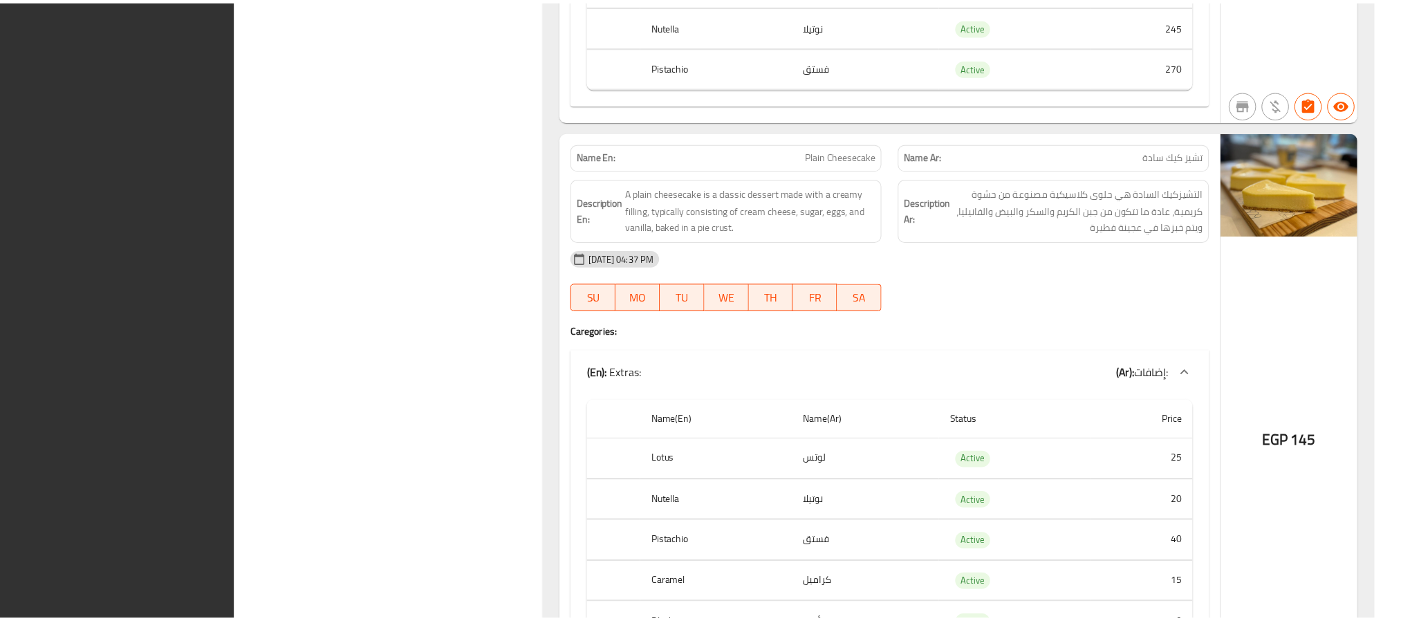
scroll to position [46680, 0]
